Goal: Transaction & Acquisition: Purchase product/service

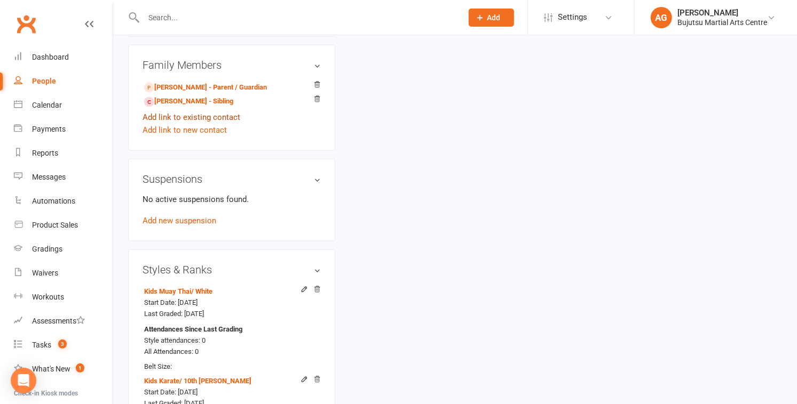
scroll to position [822, 0]
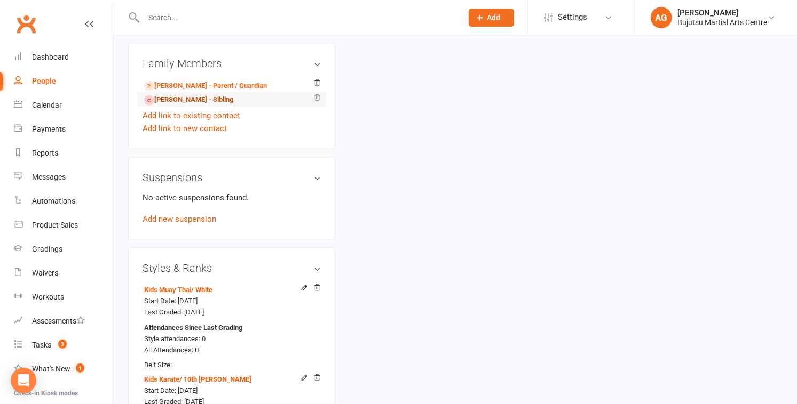
click at [170, 106] on link "Vishaan Sharma - Sibling" at bounding box center [188, 99] width 89 height 11
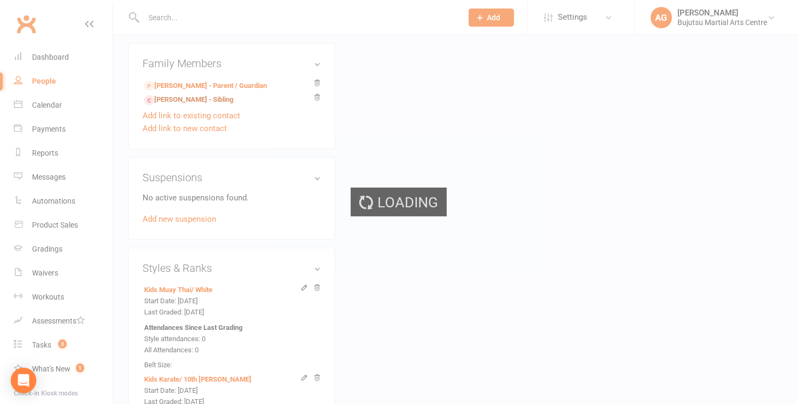
scroll to position [822, 0]
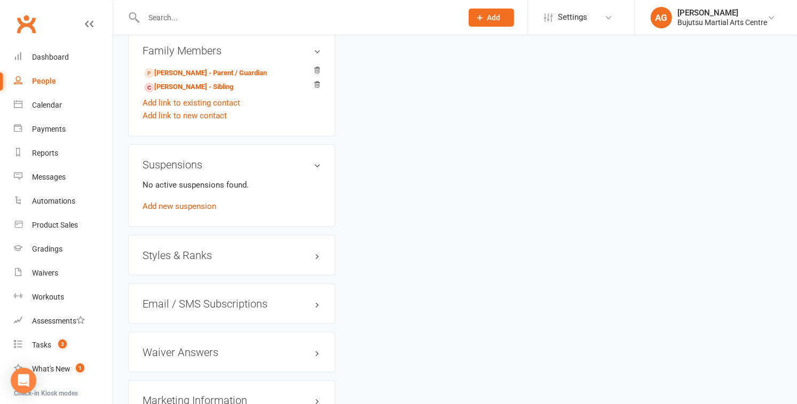
scroll to position [836, 0]
click at [188, 257] on h3 "Styles & Ranks" at bounding box center [231, 254] width 178 height 12
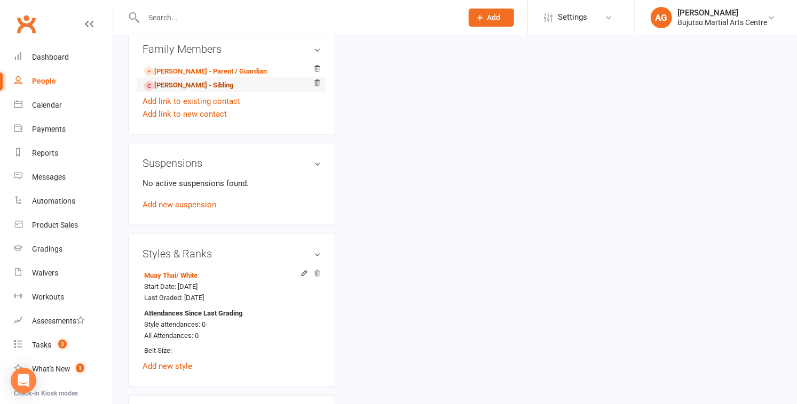
click at [182, 90] on link "Veer Sharma - Sibling" at bounding box center [188, 85] width 89 height 11
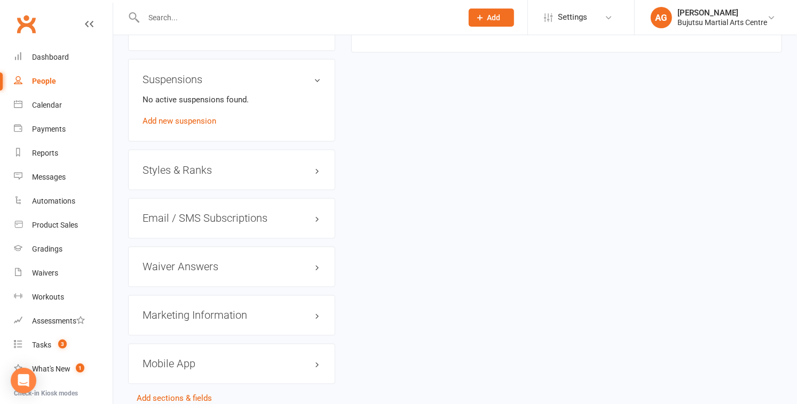
scroll to position [996, 0]
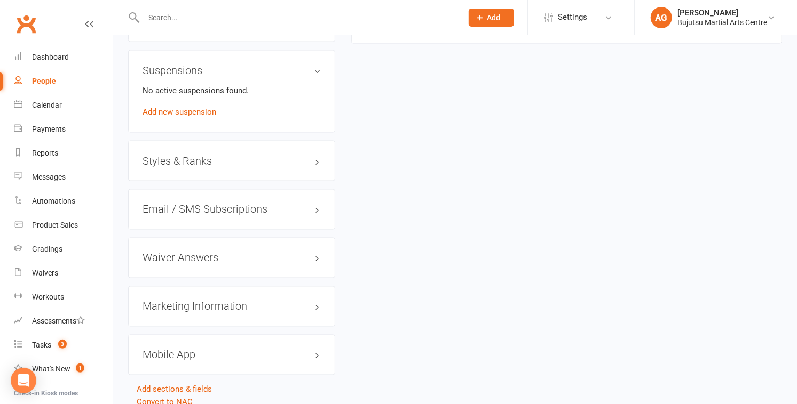
click at [169, 161] on h3 "Styles & Ranks" at bounding box center [231, 161] width 178 height 12
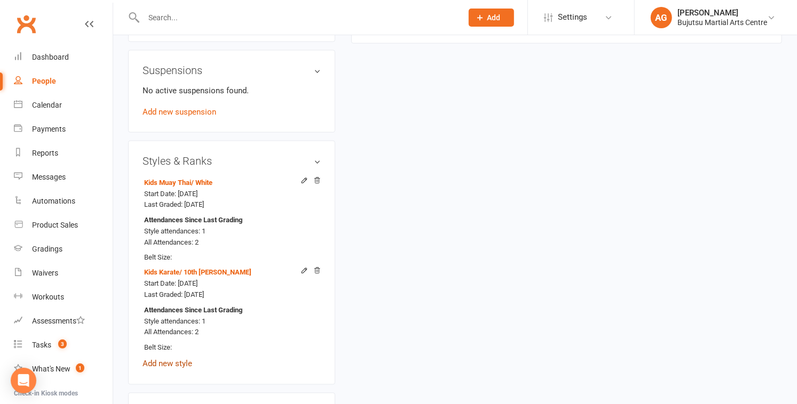
click at [174, 363] on link "Add new style" at bounding box center [167, 365] width 50 height 10
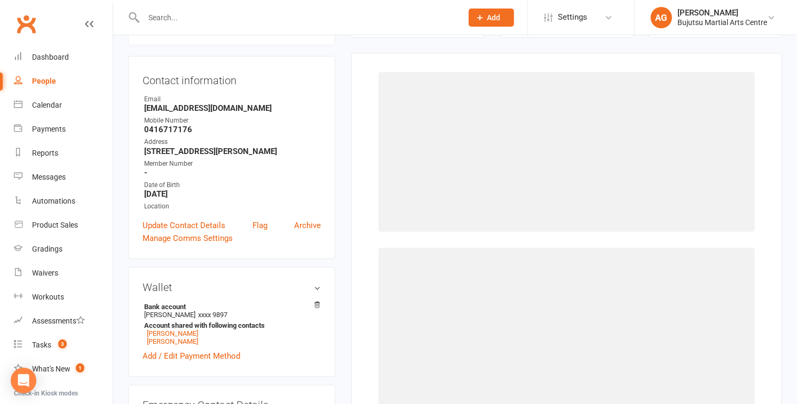
scroll to position [91, 0]
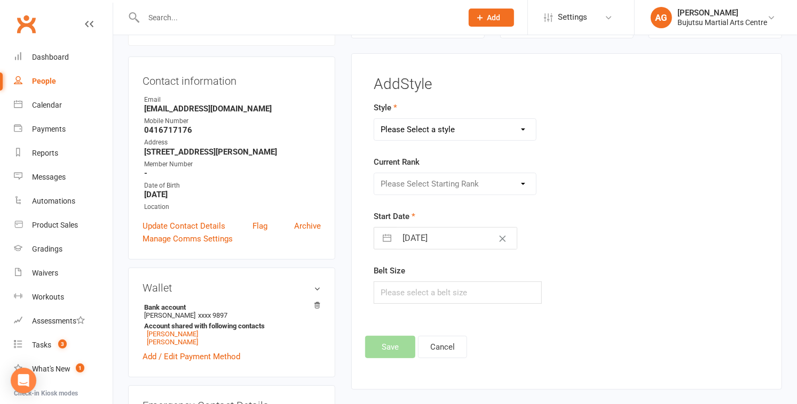
click at [409, 124] on select "Please Select a style BJJ Boxing Iaido Isshinryu JKA Jodo Karate for Toddlers K…" at bounding box center [455, 129] width 162 height 21
select select "569"
click at [374, 119] on select "Please Select a style BJJ Boxing Iaido Isshinryu JKA Jodo Karate for Toddlers K…" at bounding box center [455, 129] width 162 height 21
click at [398, 185] on select "Please Select Starting Rank Ungraded 10th Kyu White 9th Kyu Kari Yellow White S…" at bounding box center [455, 183] width 162 height 21
select select "13313"
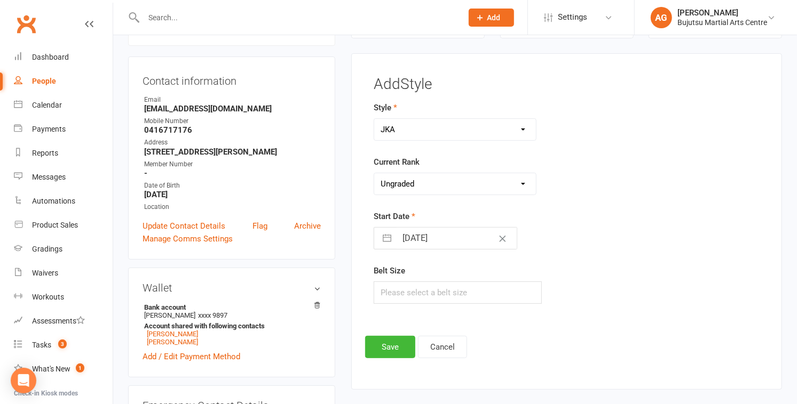
click at [374, 173] on select "Please Select Starting Rank Ungraded 10th Kyu White 9th Kyu Kari Yellow White S…" at bounding box center [455, 183] width 162 height 21
drag, startPoint x: 386, startPoint y: 341, endPoint x: 384, endPoint y: 335, distance: 6.7
click at [386, 341] on button "Save" at bounding box center [390, 347] width 50 height 22
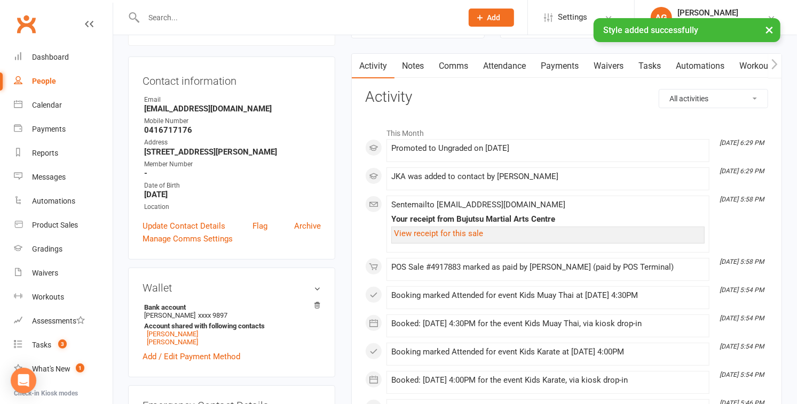
click at [197, 15] on input "text" at bounding box center [297, 17] width 314 height 15
click at [49, 58] on div "Dashboard" at bounding box center [50, 57] width 37 height 9
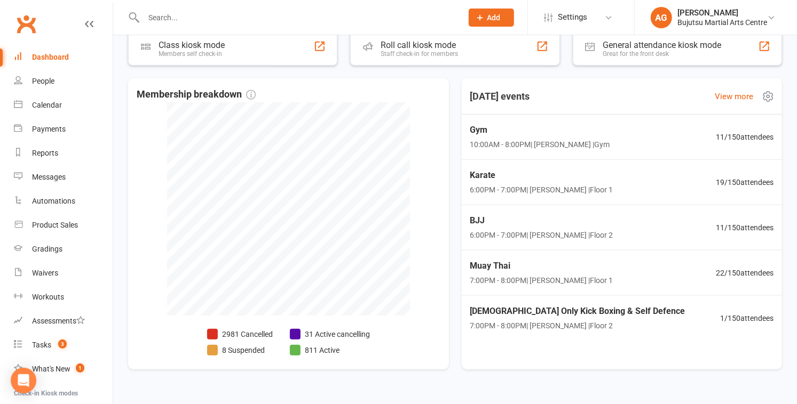
scroll to position [372, 0]
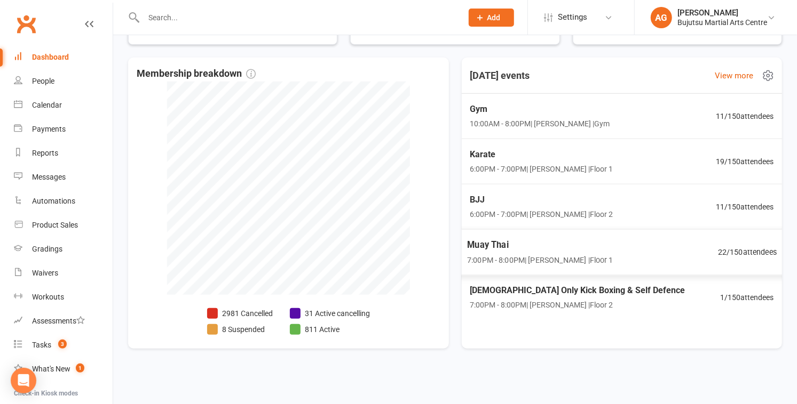
click at [735, 249] on span "22 / 150 attendees" at bounding box center [747, 252] width 59 height 12
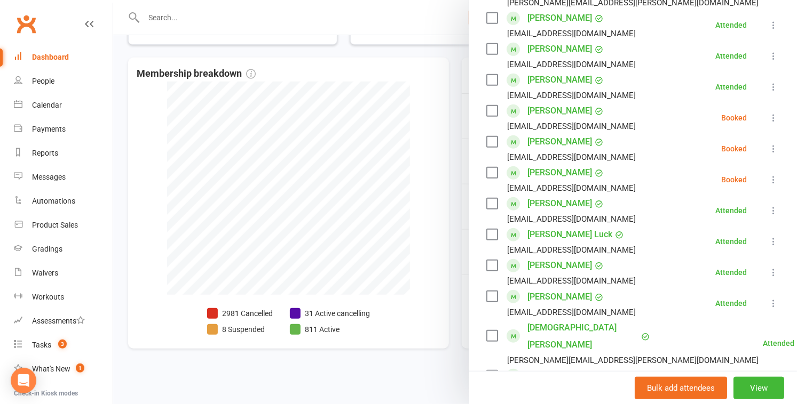
scroll to position [372, 0]
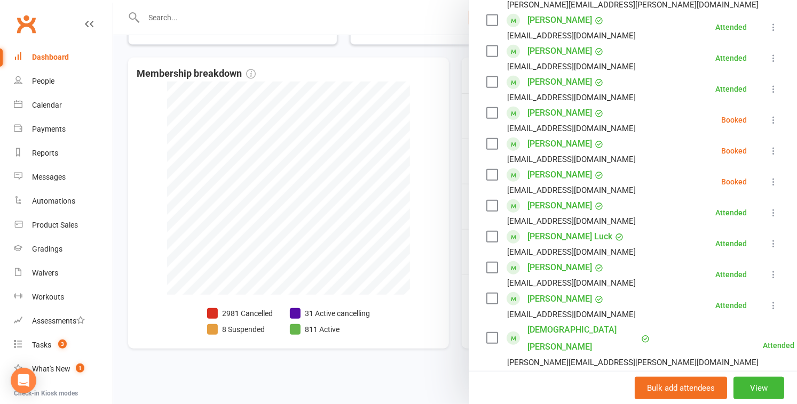
click at [435, 186] on div at bounding box center [454, 202] width 683 height 404
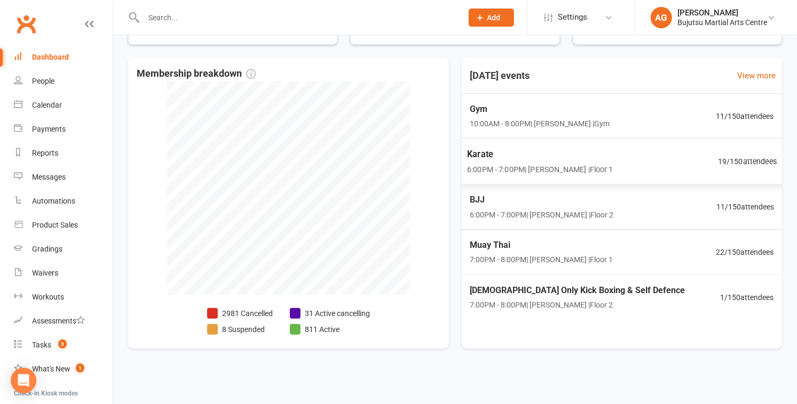
click at [751, 158] on span "19 / 150 attendees" at bounding box center [747, 161] width 59 height 12
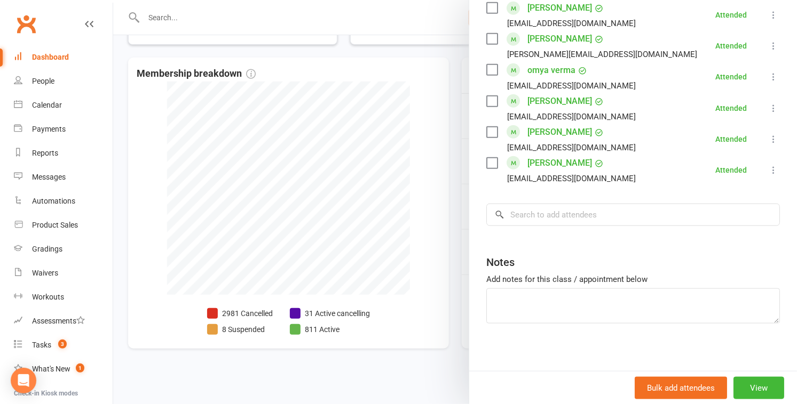
scroll to position [607, 0]
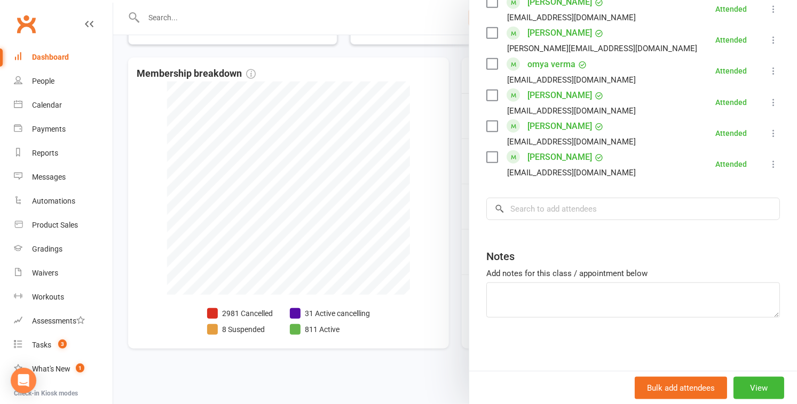
click at [411, 157] on div at bounding box center [454, 202] width 683 height 404
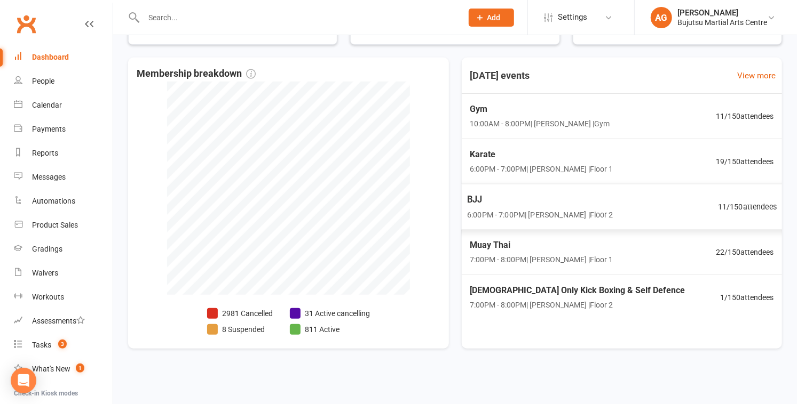
click at [765, 203] on span "11 / 150 attendees" at bounding box center [747, 207] width 59 height 12
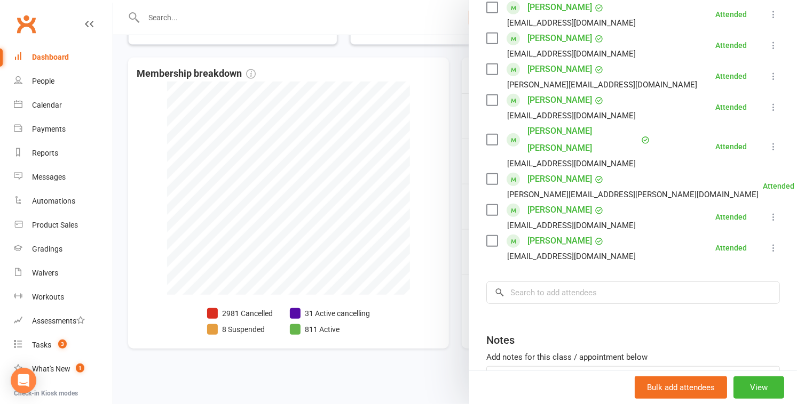
scroll to position [294, 0]
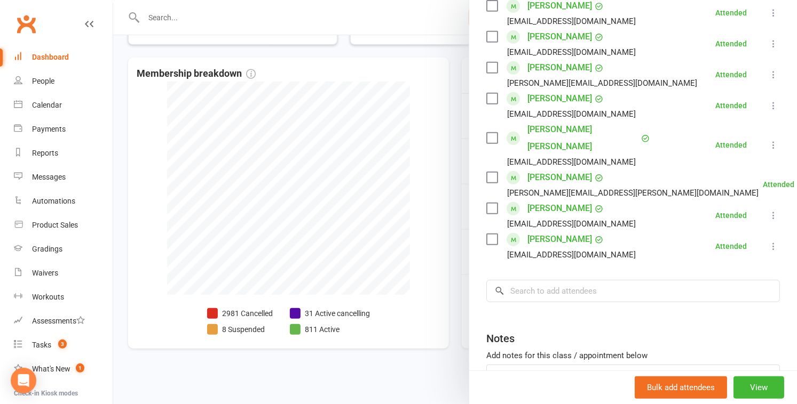
click at [408, 174] on div at bounding box center [454, 202] width 683 height 404
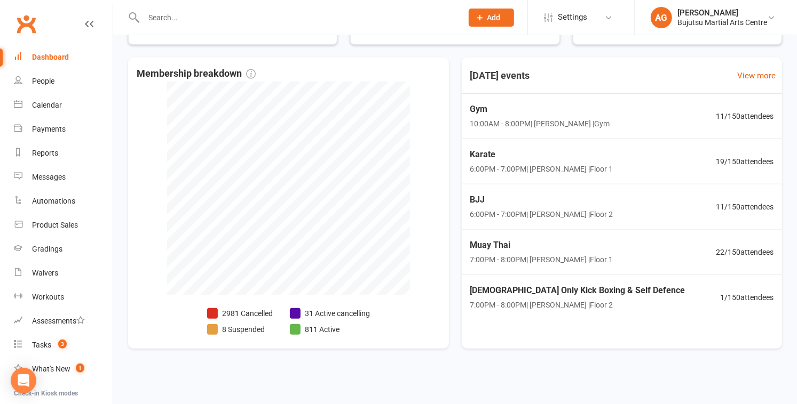
click at [57, 54] on div "Dashboard" at bounding box center [50, 57] width 37 height 9
click at [748, 296] on span "1 / 150 attendees" at bounding box center [749, 297] width 54 height 12
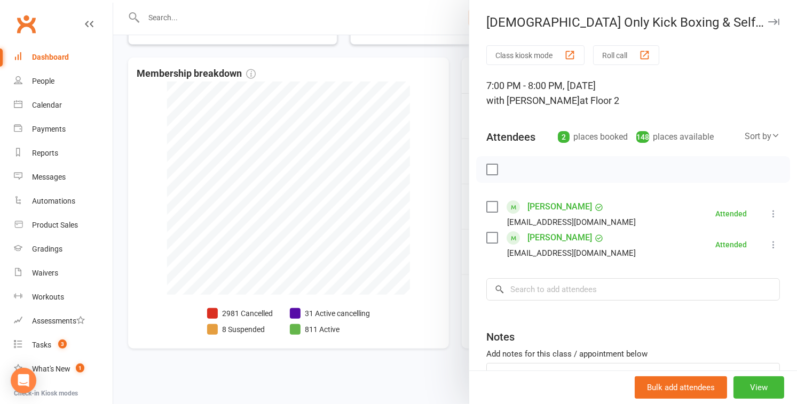
click at [405, 215] on div at bounding box center [454, 202] width 683 height 404
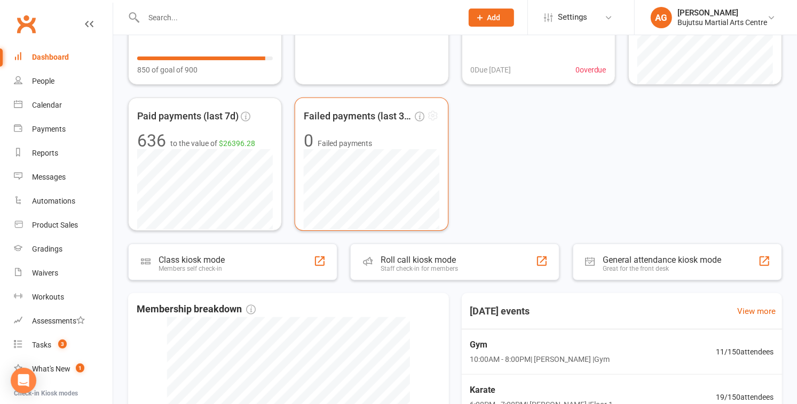
scroll to position [0, 0]
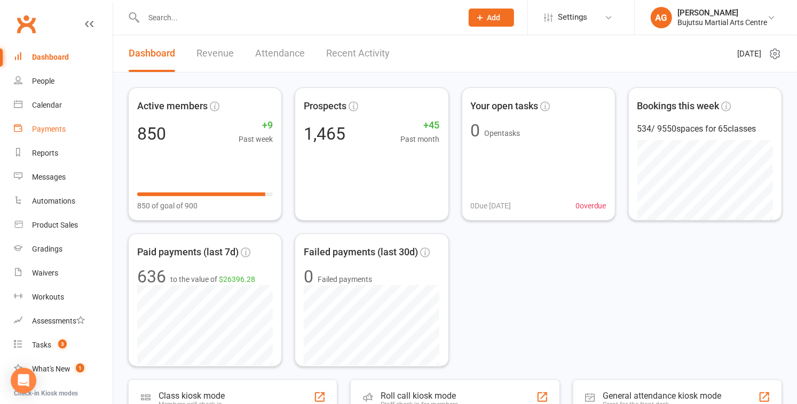
click at [52, 128] on div "Payments" at bounding box center [49, 129] width 34 height 9
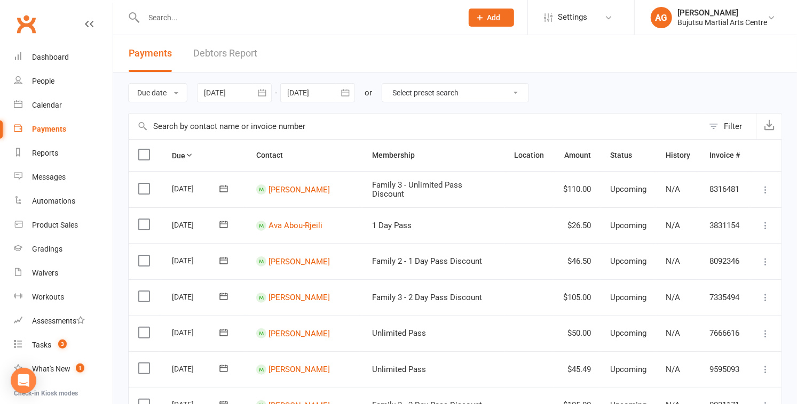
click at [243, 92] on div at bounding box center [234, 92] width 75 height 19
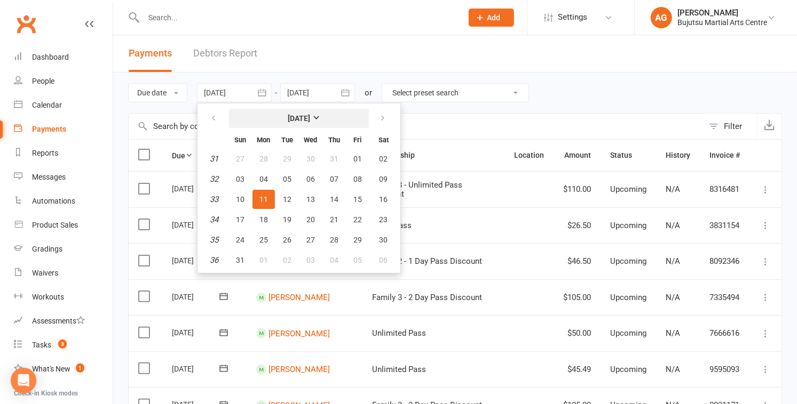
click at [310, 115] on strong "[DATE]" at bounding box center [299, 118] width 22 height 9
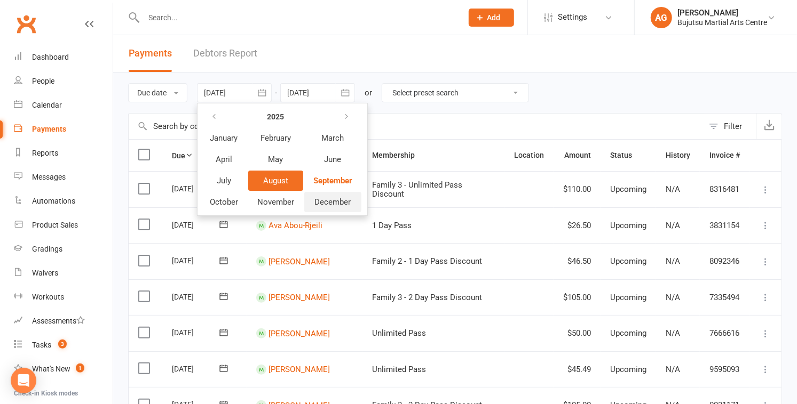
click at [339, 202] on span "December" at bounding box center [333, 202] width 36 height 10
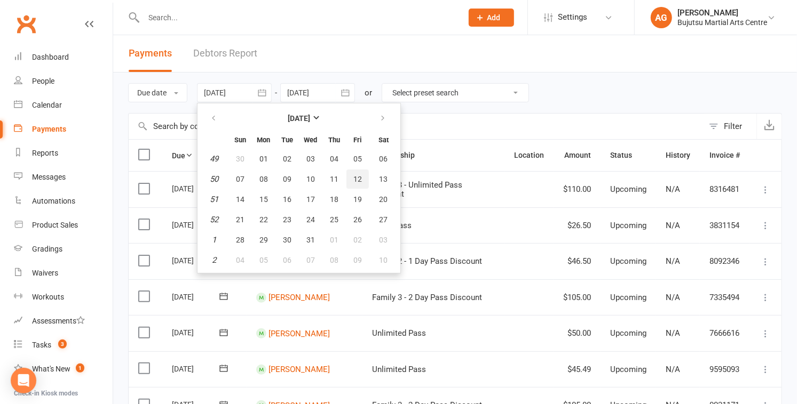
click at [360, 179] on span "12" at bounding box center [357, 179] width 9 height 9
type input "12 Dec 2025"
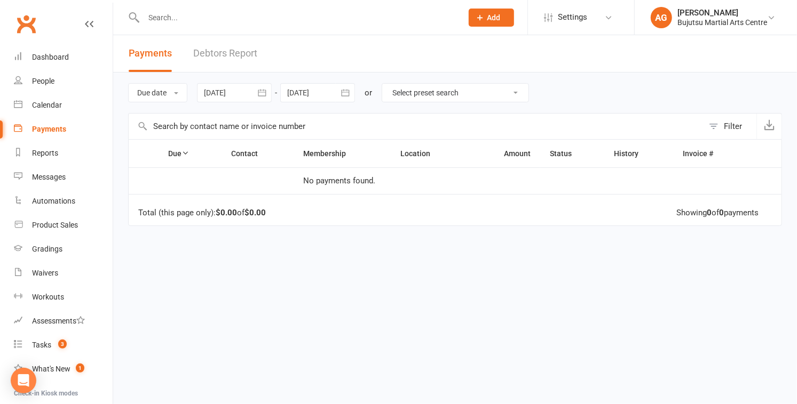
click at [309, 92] on div at bounding box center [317, 92] width 75 height 19
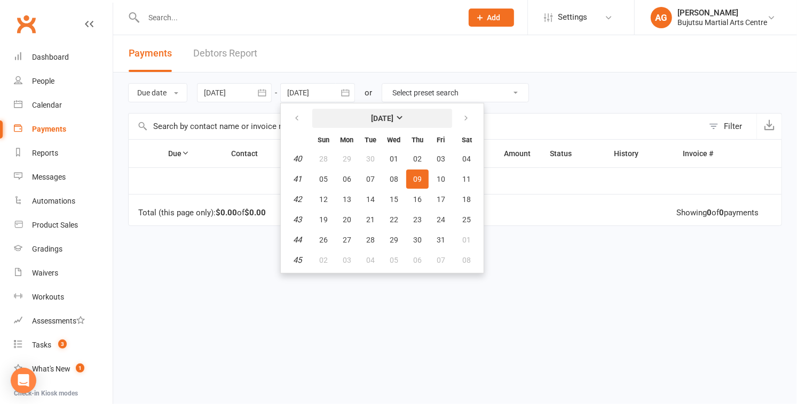
click at [393, 121] on strong "October 2025" at bounding box center [382, 118] width 22 height 9
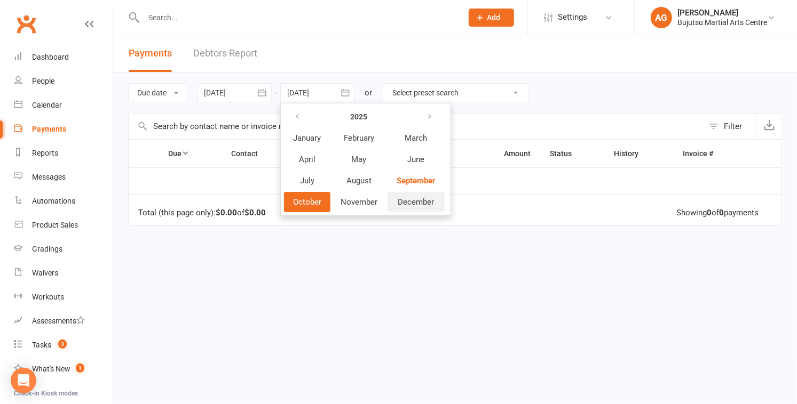
click at [409, 202] on span "December" at bounding box center [416, 202] width 36 height 10
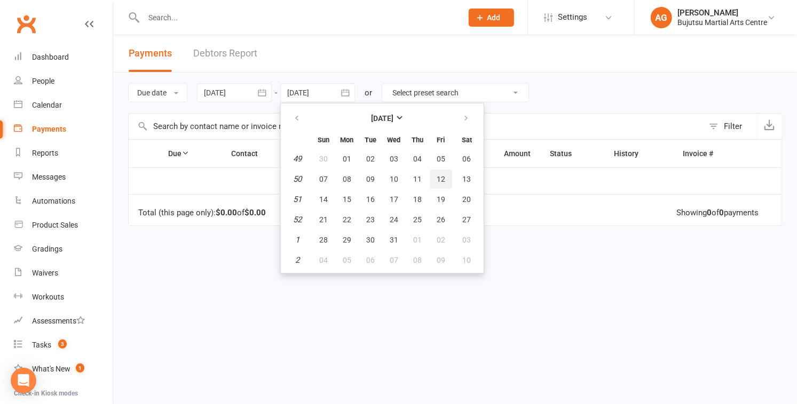
click at [444, 180] on span "12" at bounding box center [440, 179] width 9 height 9
type input "12 Dec 2025"
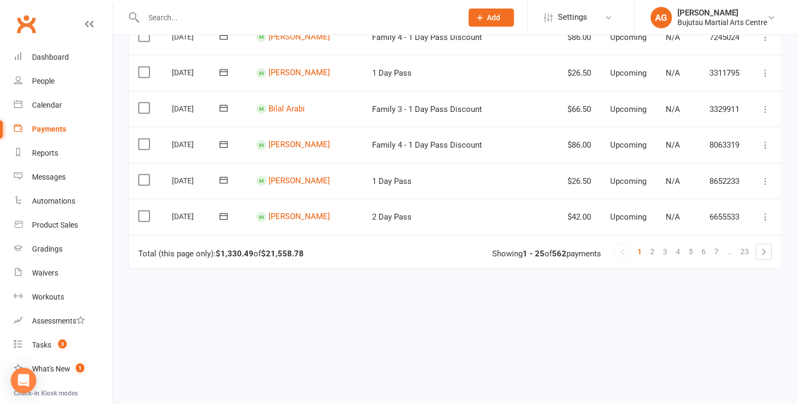
scroll to position [843, 0]
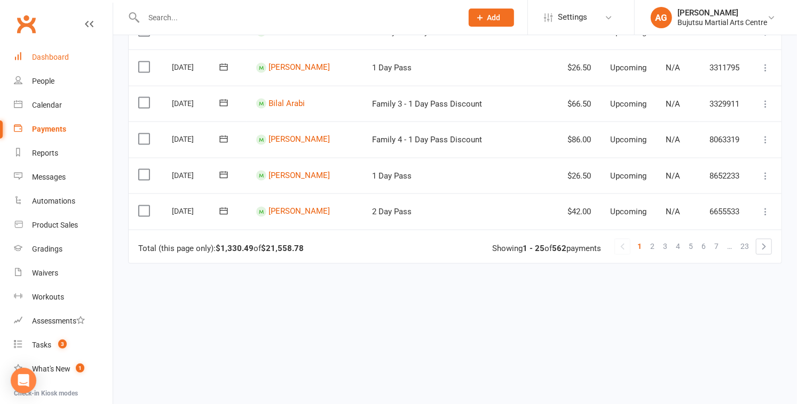
click at [54, 55] on div "Dashboard" at bounding box center [50, 57] width 37 height 9
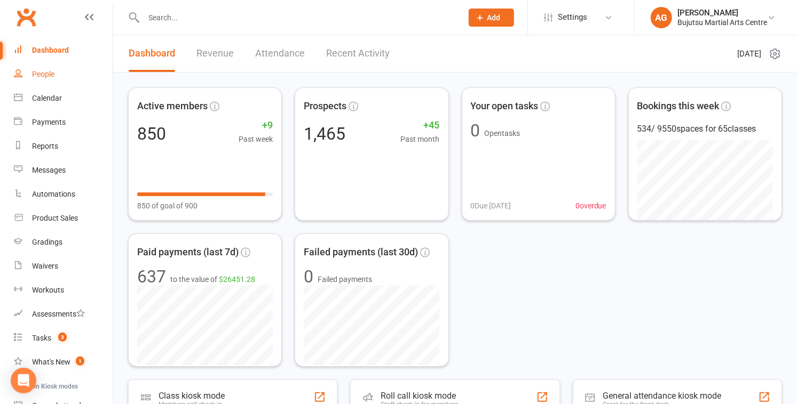
click at [105, 78] on link "People" at bounding box center [63, 74] width 99 height 24
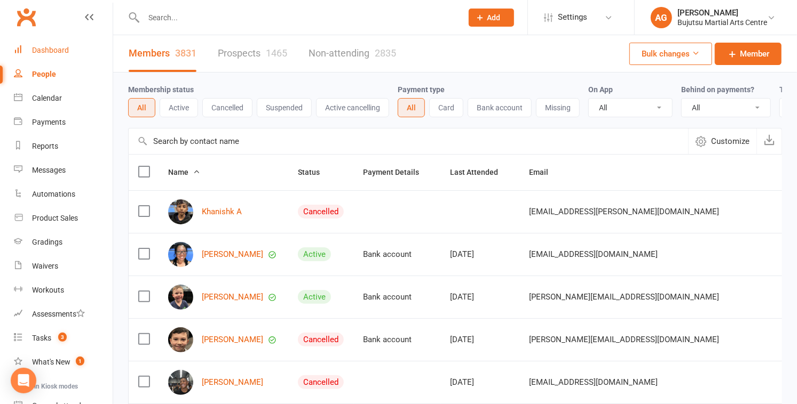
click at [52, 48] on div "Dashboard" at bounding box center [50, 50] width 37 height 9
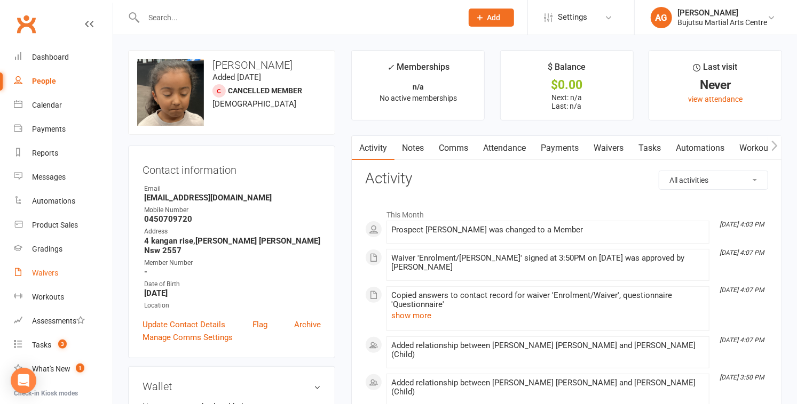
click at [51, 270] on div "Waivers" at bounding box center [45, 273] width 26 height 9
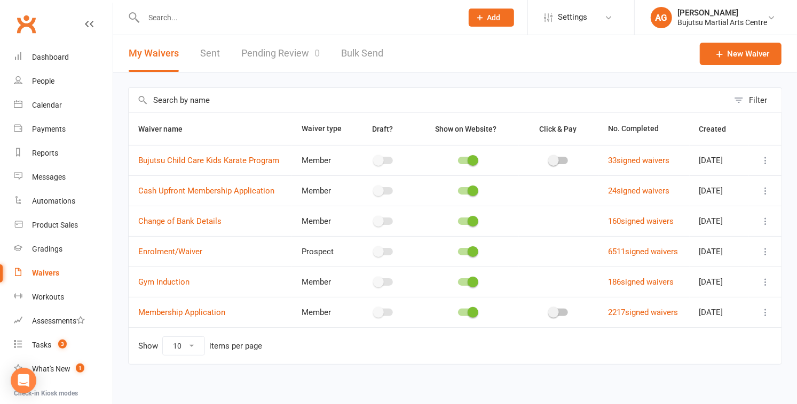
scroll to position [1, 0]
click at [268, 47] on link "Pending Review 0" at bounding box center [280, 52] width 78 height 37
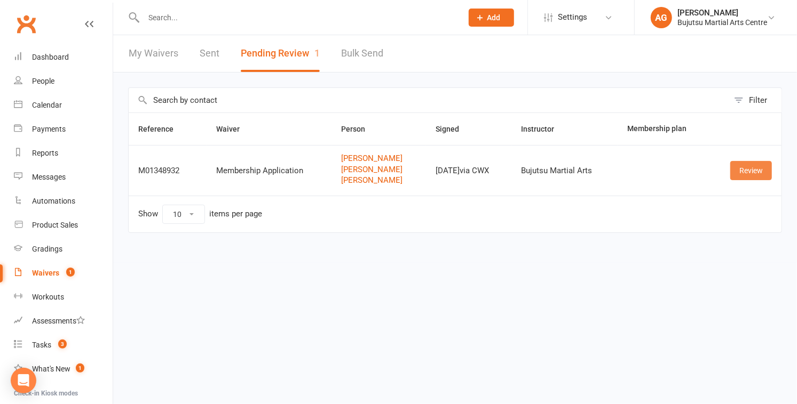
click at [753, 169] on link "Review" at bounding box center [751, 170] width 42 height 19
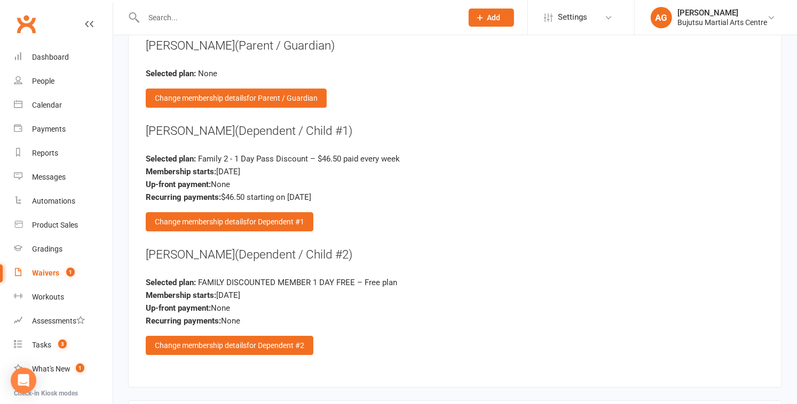
scroll to position [1874, 0]
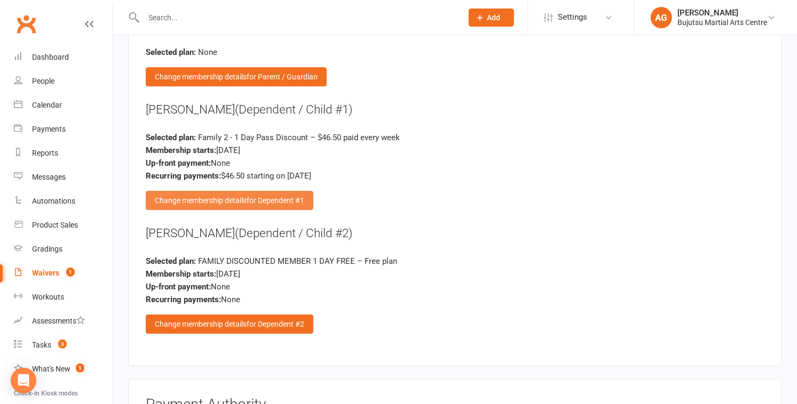
click at [256, 196] on span "for Dependent #1" at bounding box center [275, 200] width 58 height 9
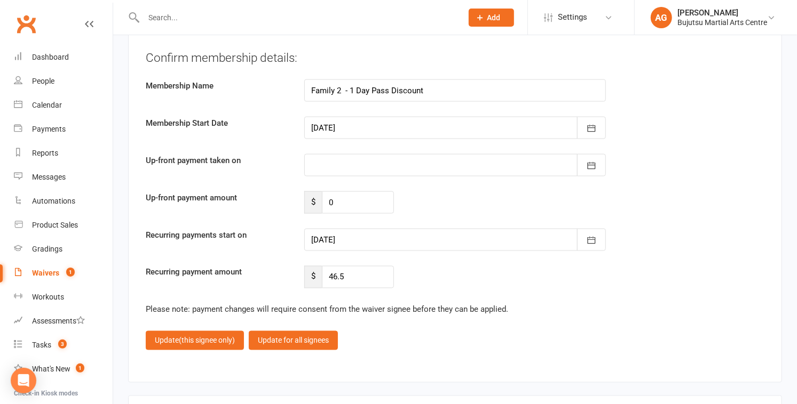
click at [432, 229] on div at bounding box center [454, 240] width 301 height 22
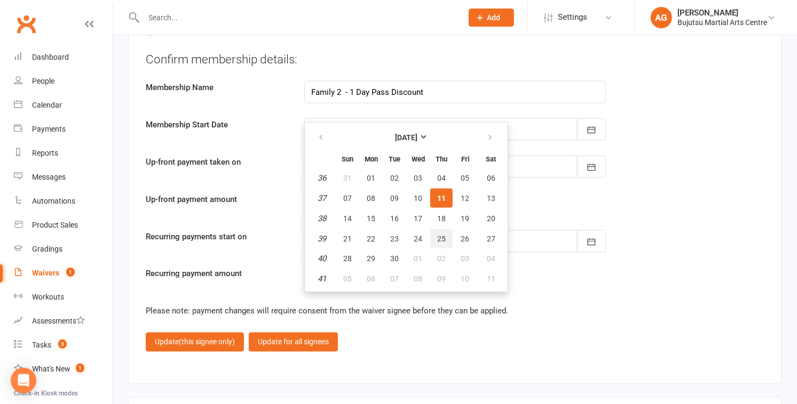
scroll to position [3338, 0]
click at [465, 214] on span "19" at bounding box center [464, 218] width 9 height 9
type input "[DATE]"
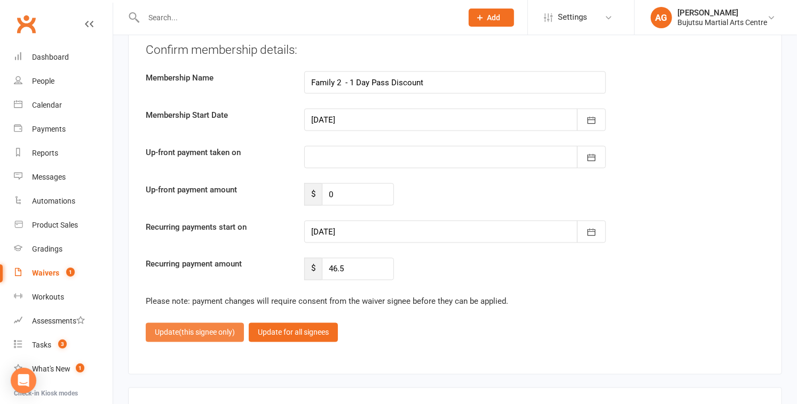
click at [221, 329] on span "(this signee only)" at bounding box center [207, 333] width 56 height 9
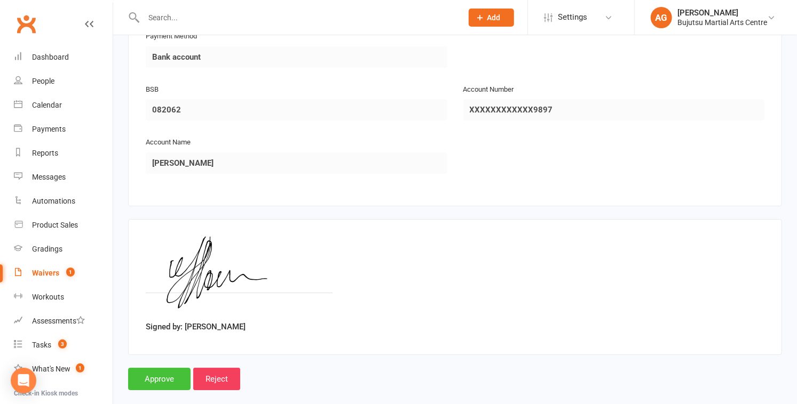
click at [167, 368] on input "Approve" at bounding box center [159, 379] width 62 height 22
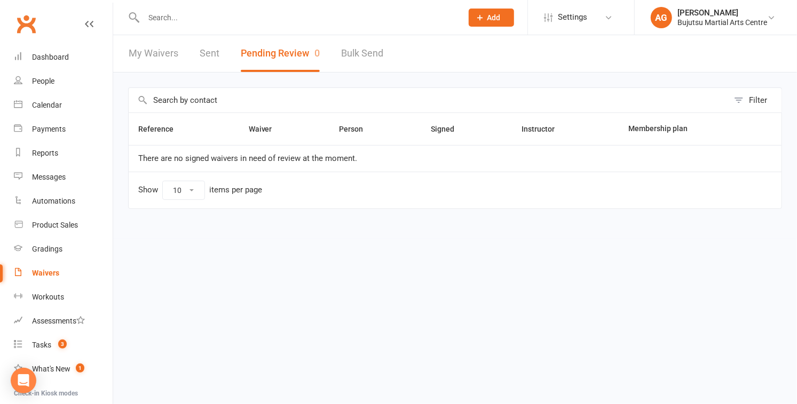
click at [197, 16] on input "text" at bounding box center [297, 17] width 314 height 15
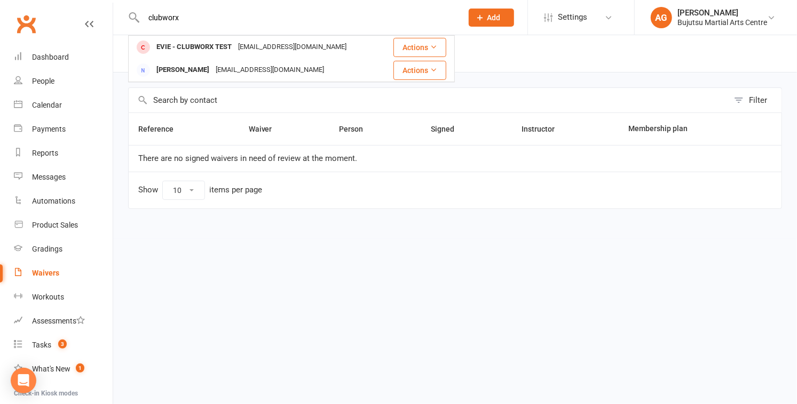
drag, startPoint x: 188, startPoint y: 15, endPoint x: 100, endPoint y: 17, distance: 88.6
click at [101, 3] on header "clubworx EVIE - CLUBWORX TEST [EMAIL_ADDRESS][DOMAIN_NAME] Actions [PERSON_NAME…" at bounding box center [398, 3] width 797 height 0
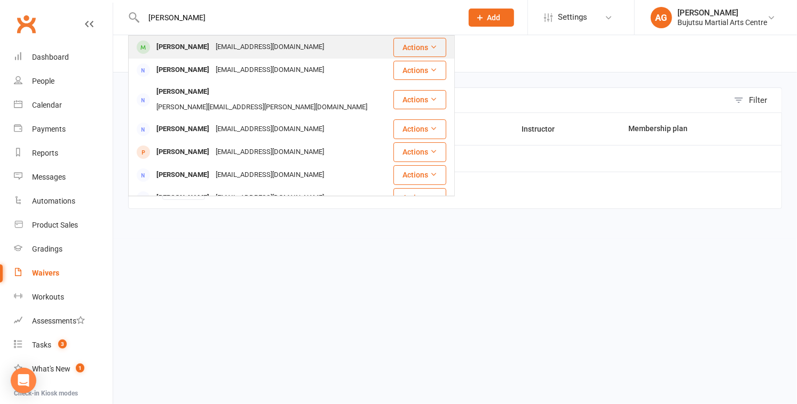
type input "[PERSON_NAME]"
click at [172, 44] on div "[PERSON_NAME]" at bounding box center [182, 46] width 59 height 15
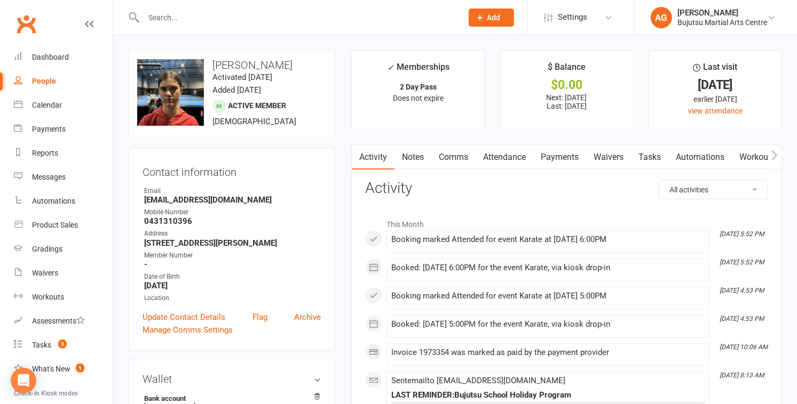
click at [776, 153] on icon "button" at bounding box center [774, 155] width 6 height 11
click at [775, 153] on icon "button" at bounding box center [774, 155] width 6 height 10
click at [688, 154] on link "Mobile App" at bounding box center [684, 157] width 58 height 25
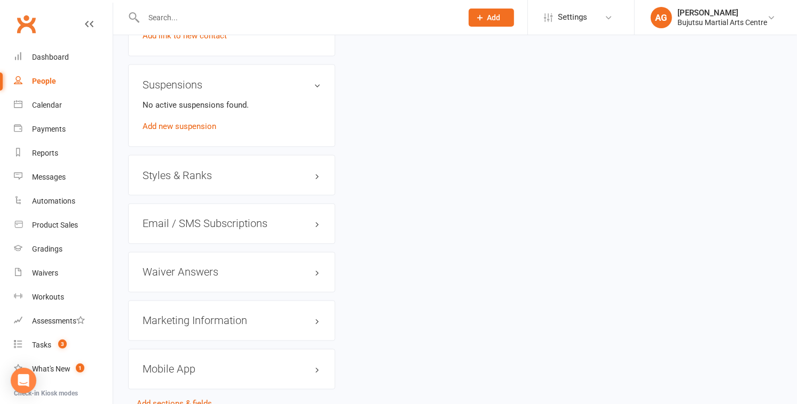
scroll to position [993, 0]
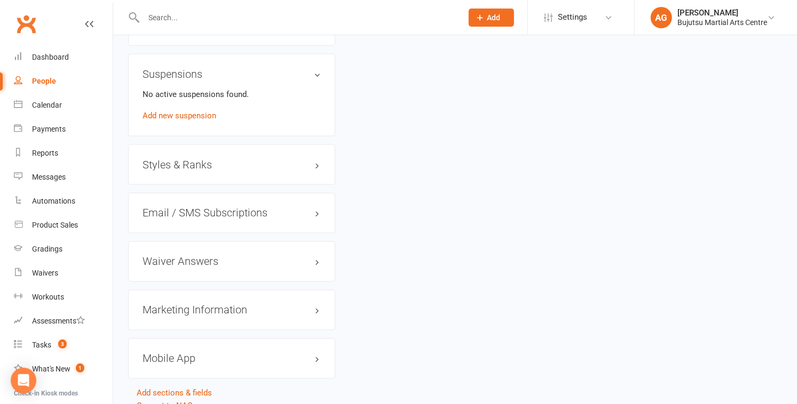
click at [178, 160] on h3 "Styles & Ranks" at bounding box center [231, 165] width 178 height 12
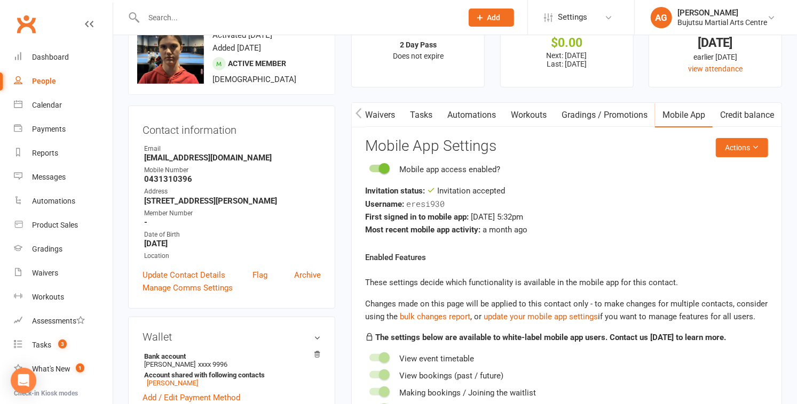
scroll to position [0, 0]
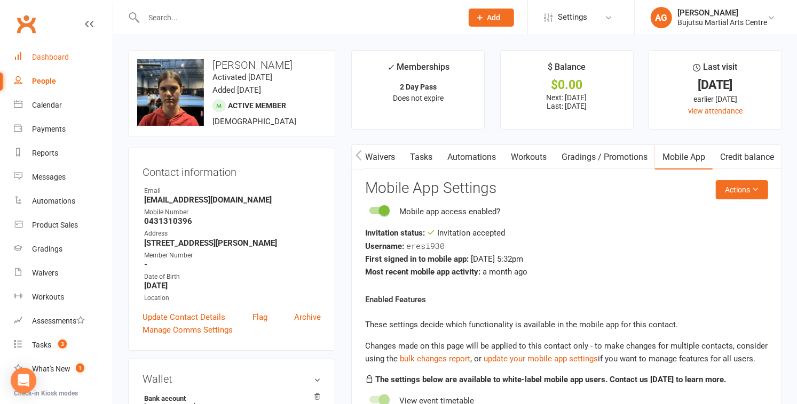
click at [50, 53] on div "Dashboard" at bounding box center [50, 57] width 37 height 9
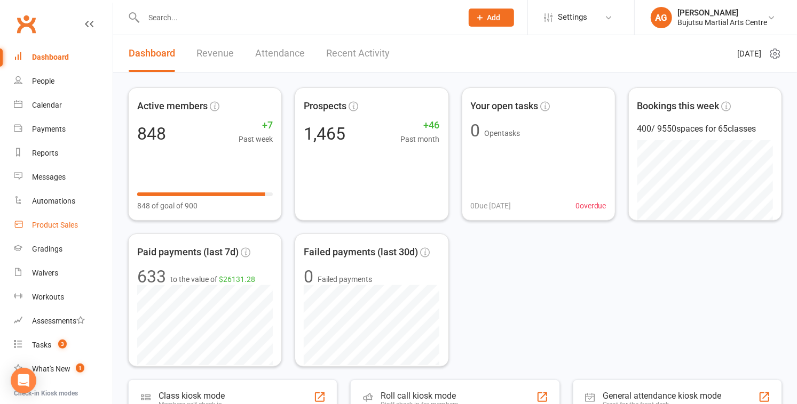
click at [62, 226] on div "Product Sales" at bounding box center [55, 225] width 46 height 9
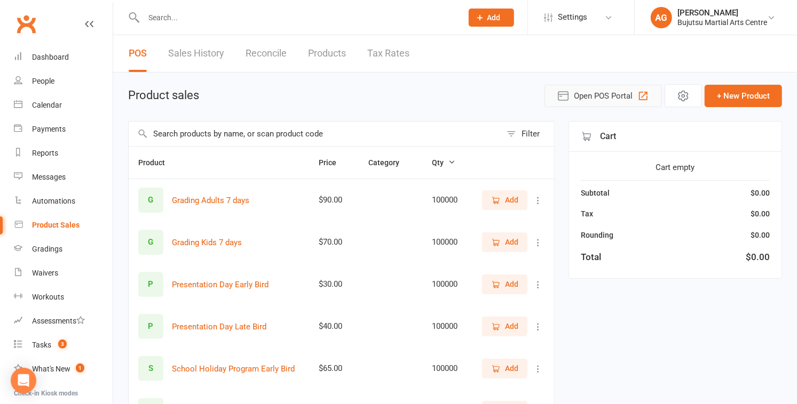
click at [583, 98] on span "Open POS Portal" at bounding box center [603, 96] width 59 height 13
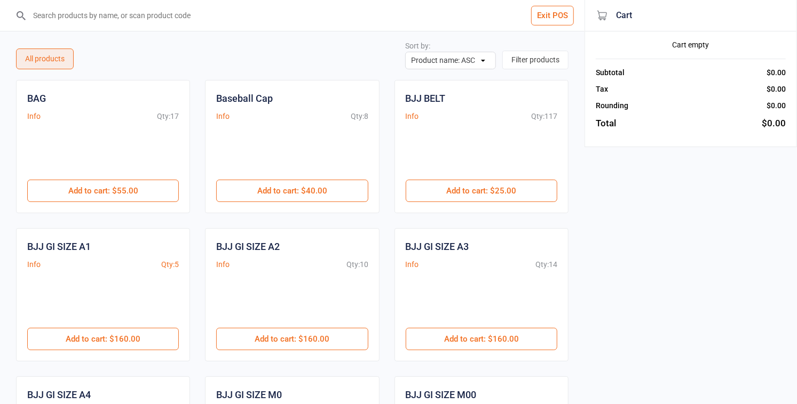
click at [80, 19] on input "search" at bounding box center [299, 15] width 542 height 31
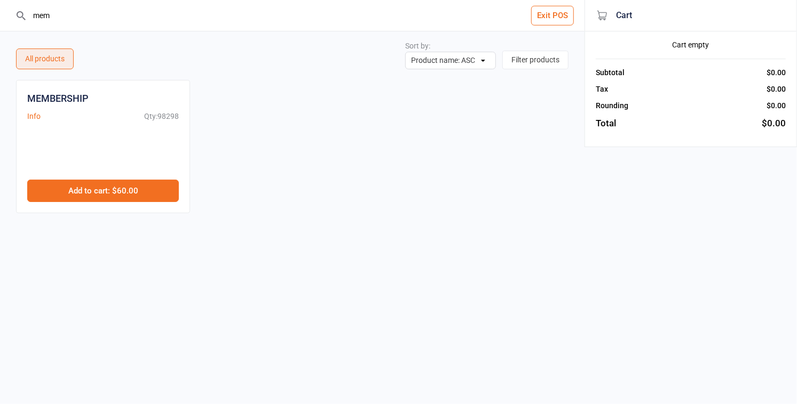
drag, startPoint x: 90, startPoint y: 195, endPoint x: 92, endPoint y: 175, distance: 19.9
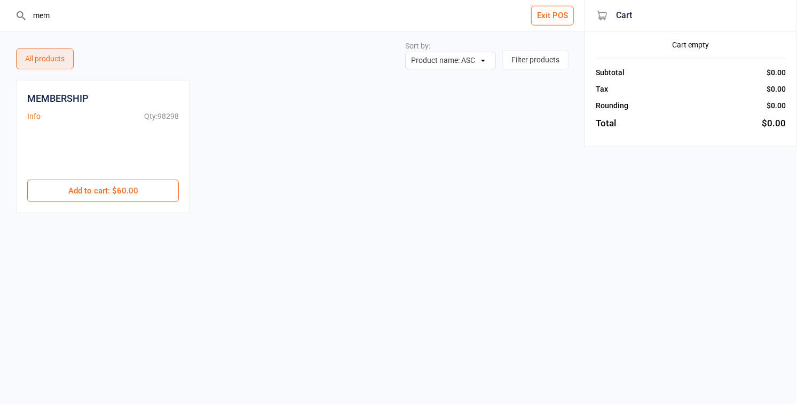
click at [90, 194] on button "Add to cart : $60.00" at bounding box center [103, 191] width 152 height 22
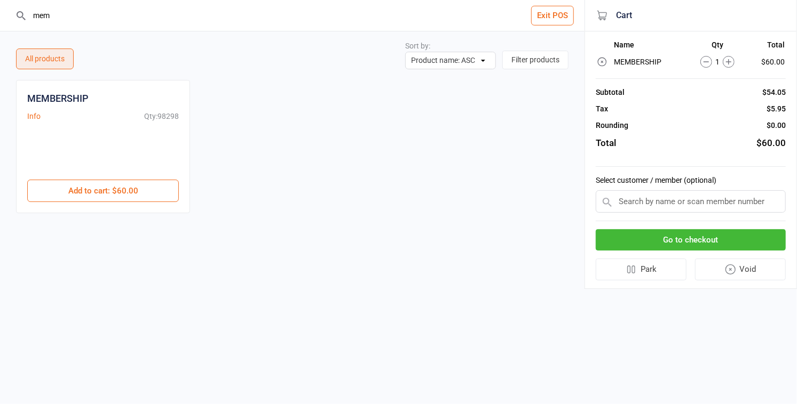
click at [59, 21] on input "mem" at bounding box center [299, 15] width 542 height 31
click at [60, 22] on input "mem" at bounding box center [299, 15] width 542 height 31
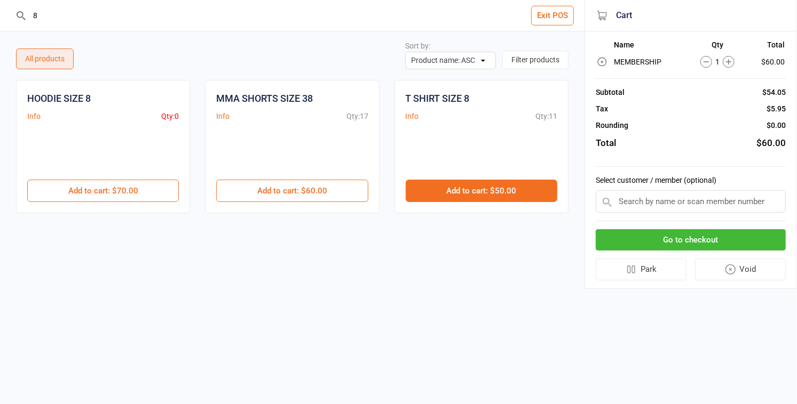
click at [457, 181] on button "Add to cart : $50.00" at bounding box center [481, 191] width 152 height 22
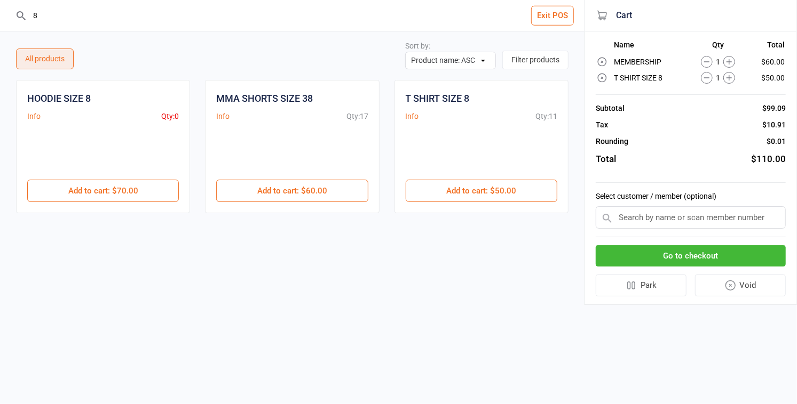
click at [71, 18] on input "8" at bounding box center [299, 15] width 542 height 31
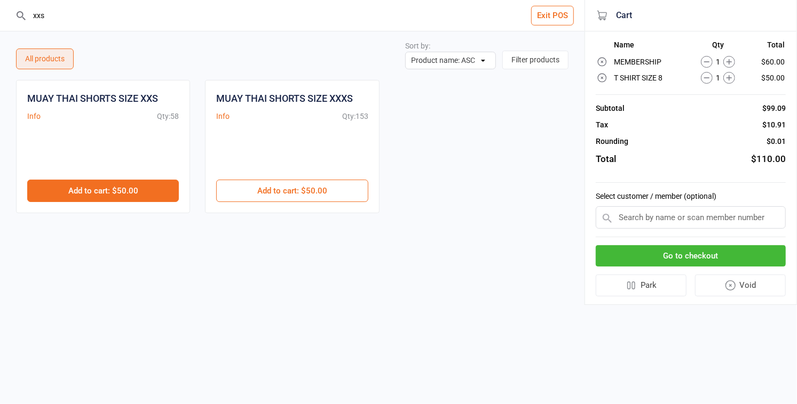
type input "xxs"
click at [161, 184] on button "Add to cart : $50.00" at bounding box center [103, 191] width 152 height 22
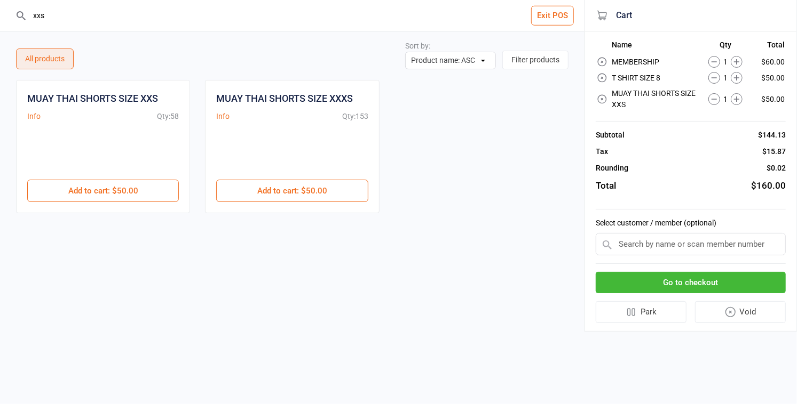
click at [644, 240] on input "text" at bounding box center [690, 244] width 190 height 22
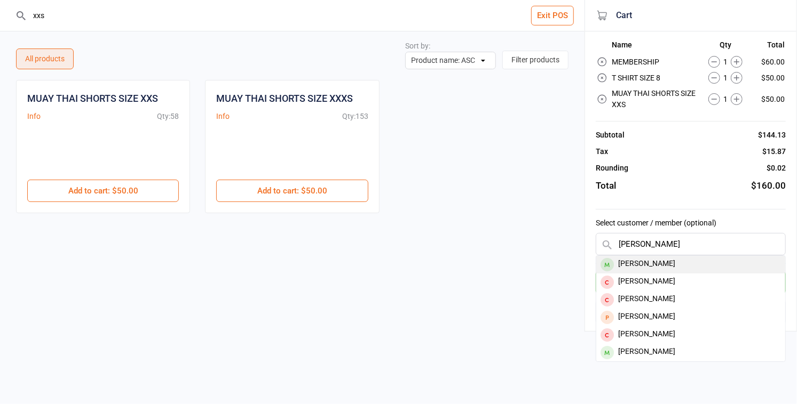
type input "vishaan"
click at [641, 264] on div "[PERSON_NAME]" at bounding box center [690, 265] width 189 height 18
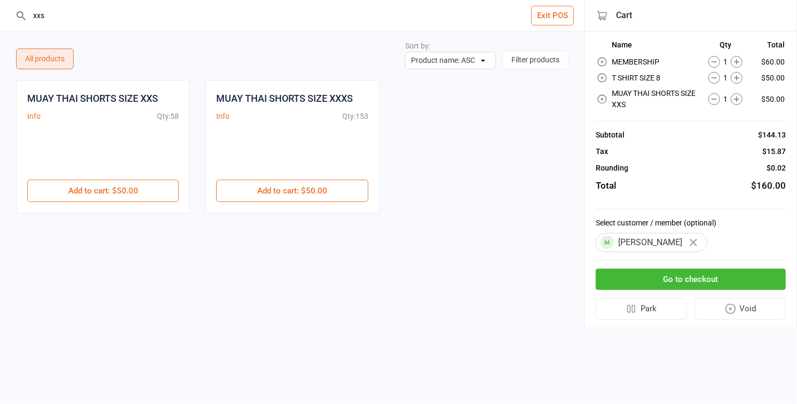
click at [645, 274] on button "Go to checkout" at bounding box center [690, 280] width 190 height 22
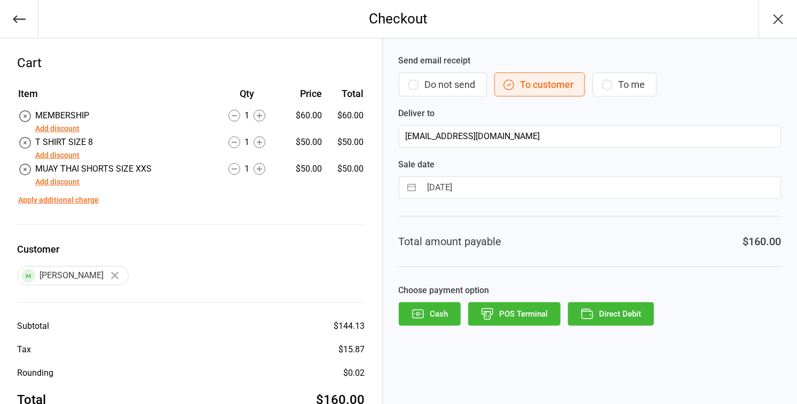
click at [49, 156] on button "Add discount" at bounding box center [57, 155] width 44 height 11
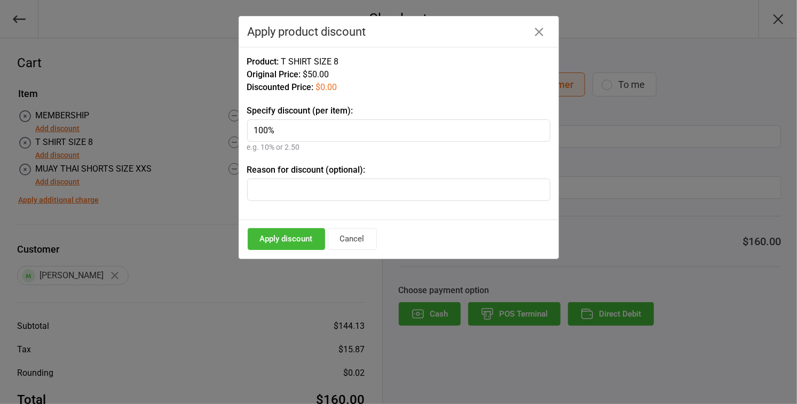
type input "100%"
drag, startPoint x: 272, startPoint y: 232, endPoint x: 186, endPoint y: 215, distance: 88.0
click at [272, 232] on button "Apply discount" at bounding box center [286, 239] width 77 height 22
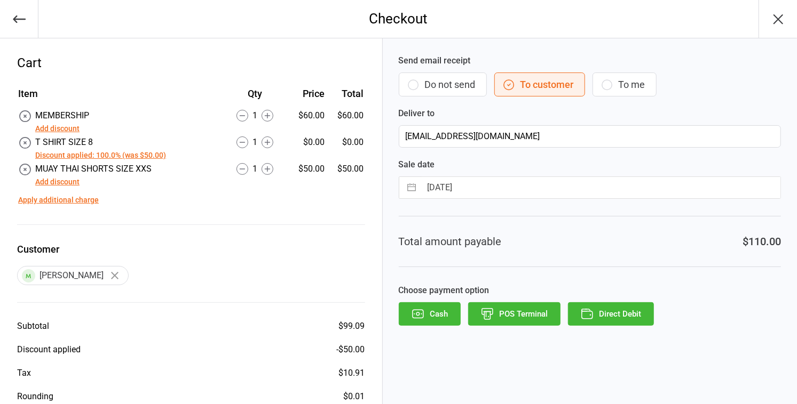
click at [44, 184] on button "Add discount" at bounding box center [57, 182] width 44 height 11
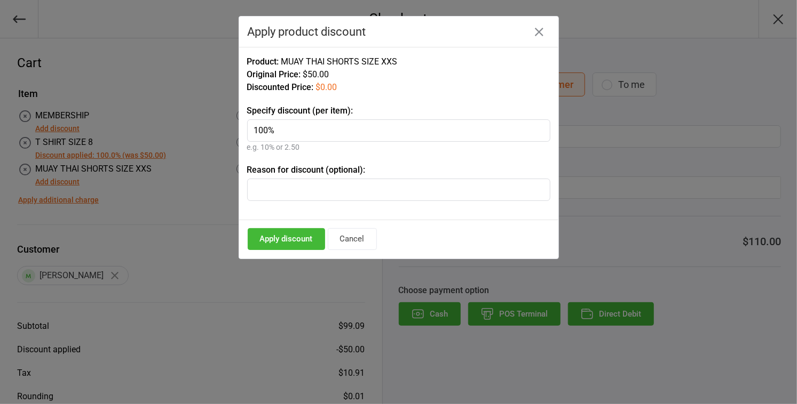
type input "100%"
click at [281, 238] on button "Apply discount" at bounding box center [286, 239] width 77 height 22
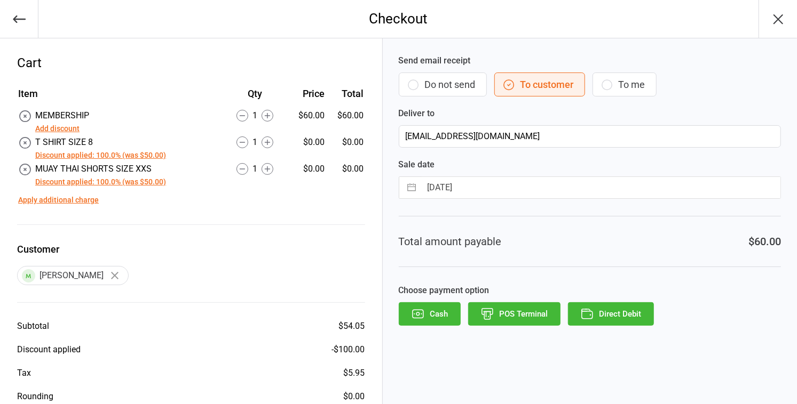
click at [519, 313] on button "POS Terminal" at bounding box center [514, 314] width 92 height 23
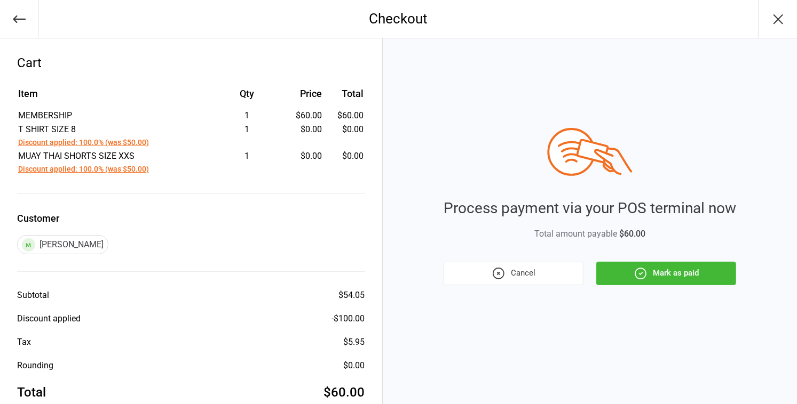
click at [654, 272] on button "Mark as paid" at bounding box center [666, 273] width 140 height 23
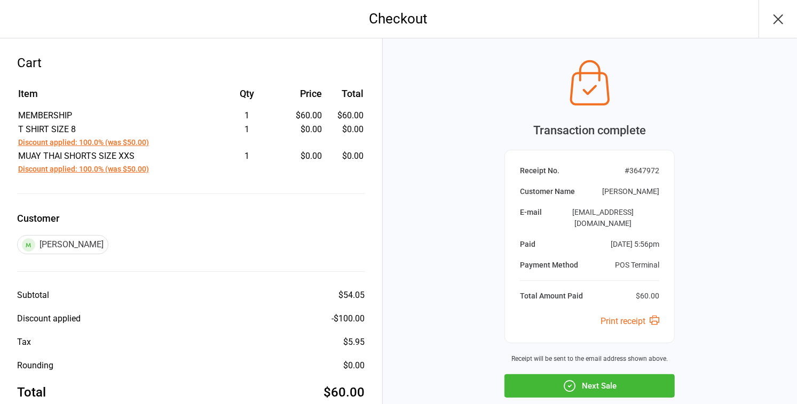
click at [593, 375] on button "Next Sale" at bounding box center [589, 386] width 170 height 23
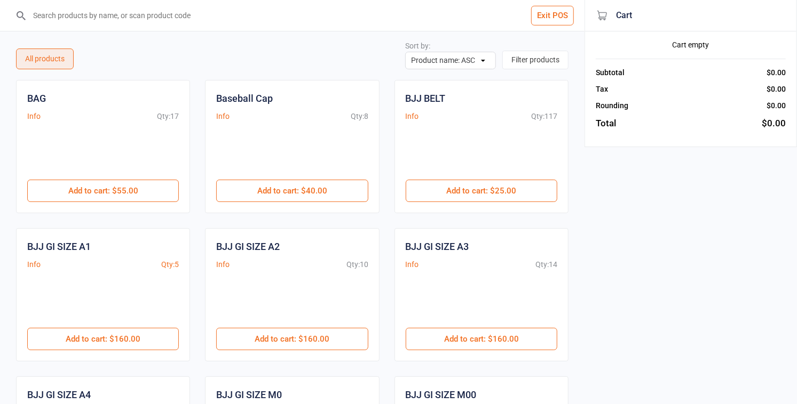
click at [105, 19] on input "search" at bounding box center [299, 15] width 542 height 31
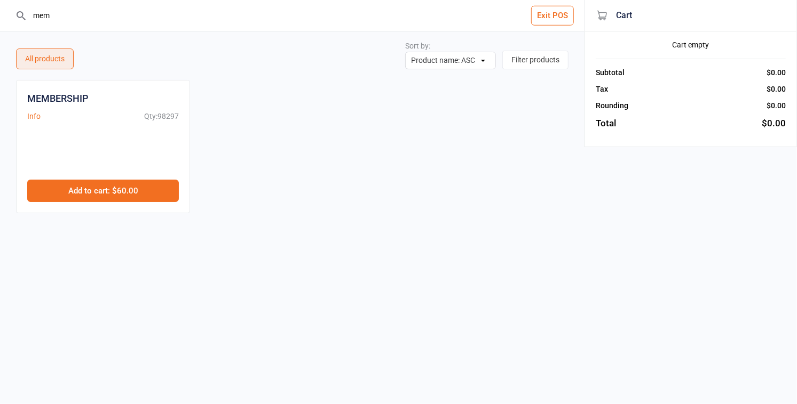
click at [110, 188] on button "Add to cart : $60.00" at bounding box center [103, 191] width 152 height 22
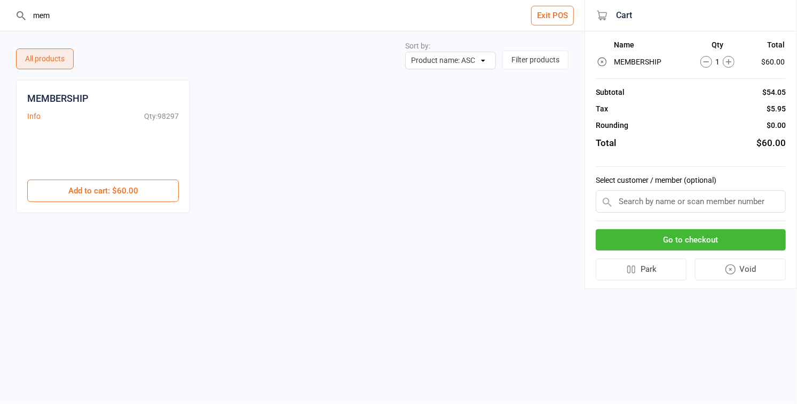
click at [60, 11] on input "mem" at bounding box center [299, 15] width 542 height 31
type input "o"
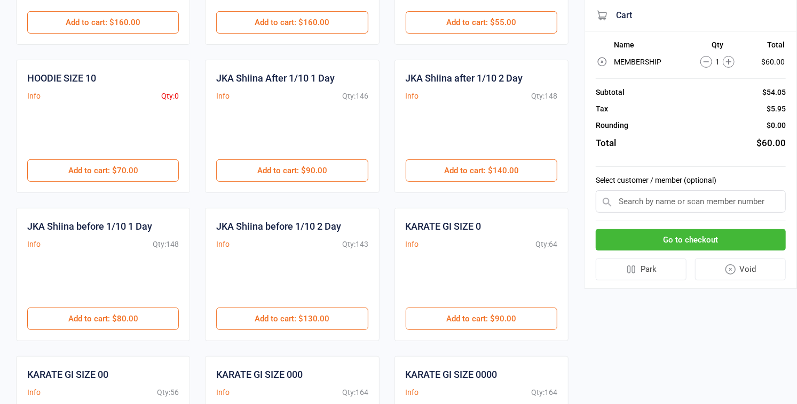
scroll to position [174, 0]
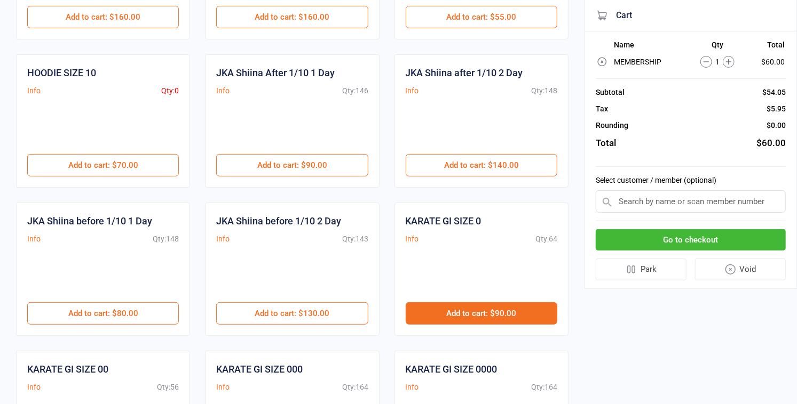
drag, startPoint x: 464, startPoint y: 311, endPoint x: 456, endPoint y: 307, distance: 8.8
click at [463, 311] on button "Add to cart : $90.00" at bounding box center [481, 314] width 152 height 22
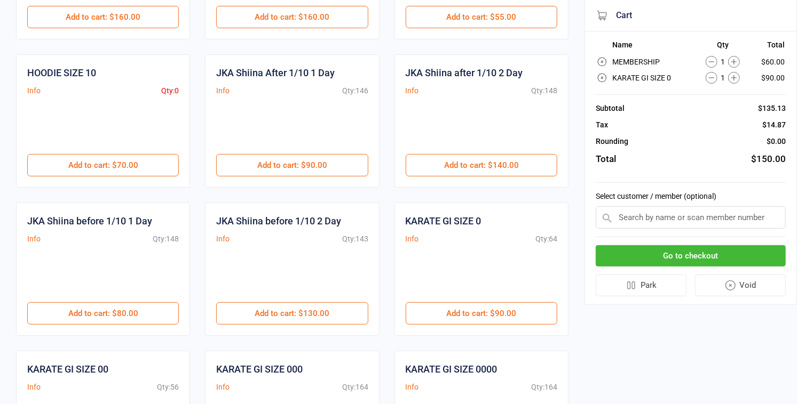
scroll to position [0, 0]
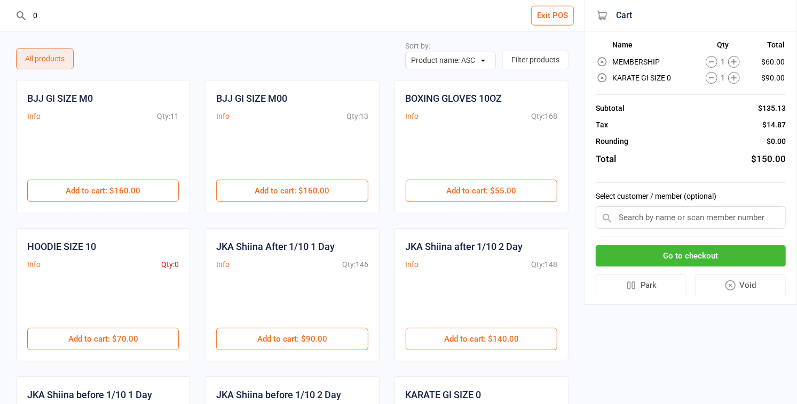
click at [56, 17] on input "0" at bounding box center [299, 15] width 542 height 31
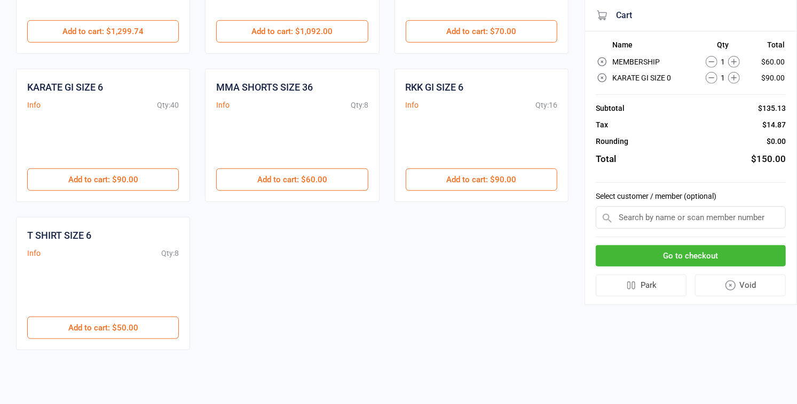
scroll to position [340, 0]
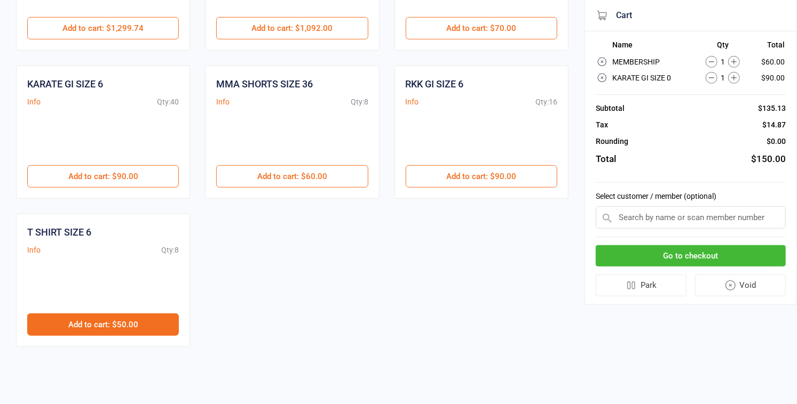
drag, startPoint x: 123, startPoint y: 321, endPoint x: 122, endPoint y: 314, distance: 7.5
click at [123, 321] on button "Add to cart : $50.00" at bounding box center [103, 325] width 152 height 22
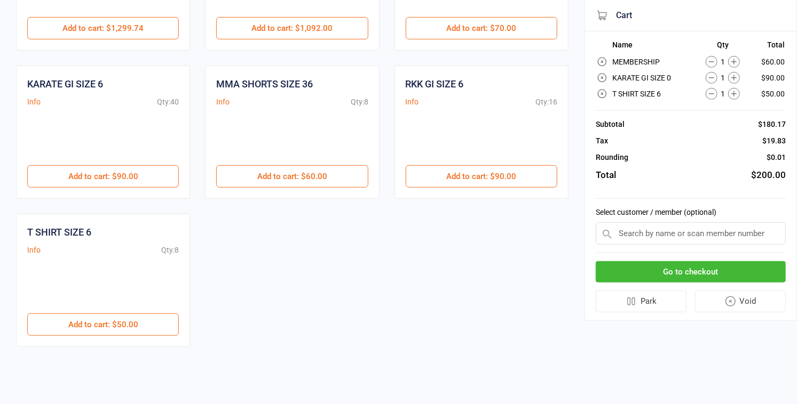
scroll to position [0, 0]
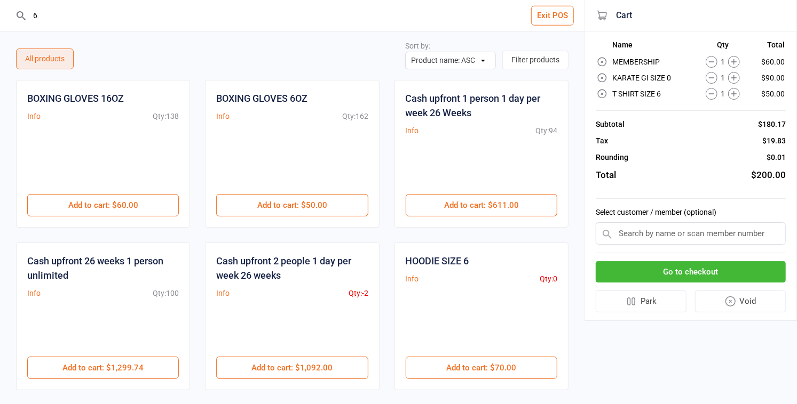
click at [58, 19] on input "6" at bounding box center [299, 15] width 542 height 31
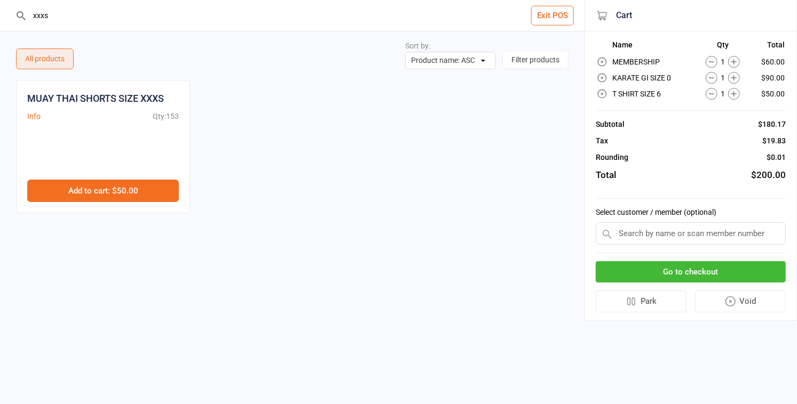
type input "xxxs"
click at [110, 192] on button "Add to cart : $50.00" at bounding box center [103, 191] width 152 height 22
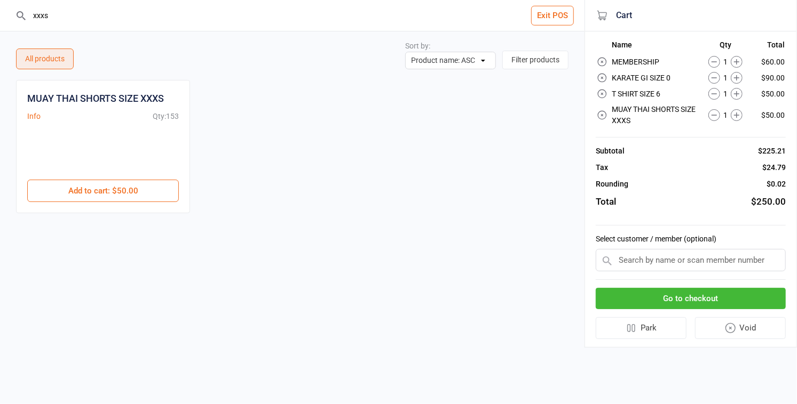
click at [638, 259] on input "text" at bounding box center [690, 260] width 190 height 22
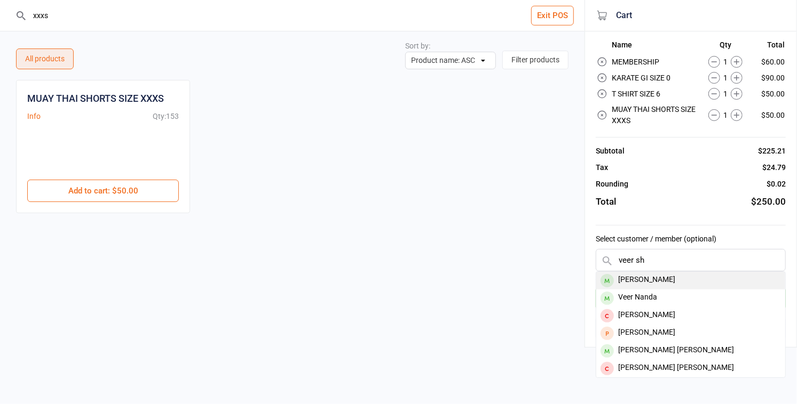
type input "veer sh"
click at [644, 275] on div "[PERSON_NAME]" at bounding box center [690, 281] width 189 height 18
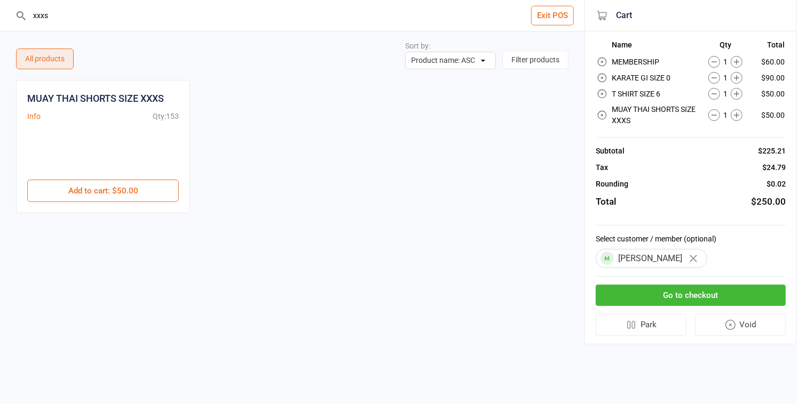
click at [667, 294] on button "Go to checkout" at bounding box center [690, 296] width 190 height 22
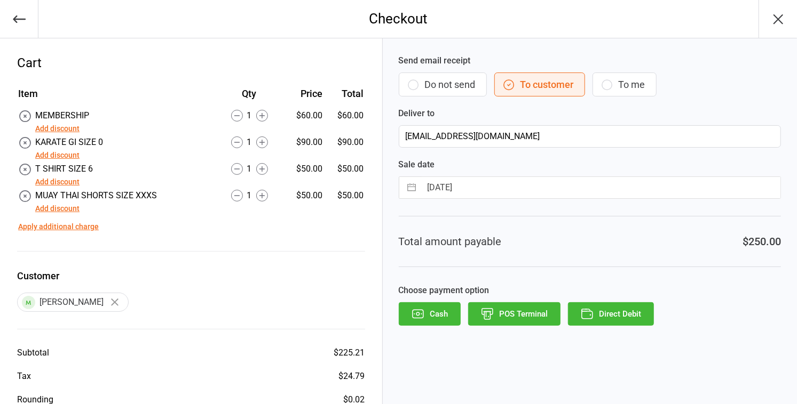
click at [57, 155] on button "Add discount" at bounding box center [57, 155] width 44 height 11
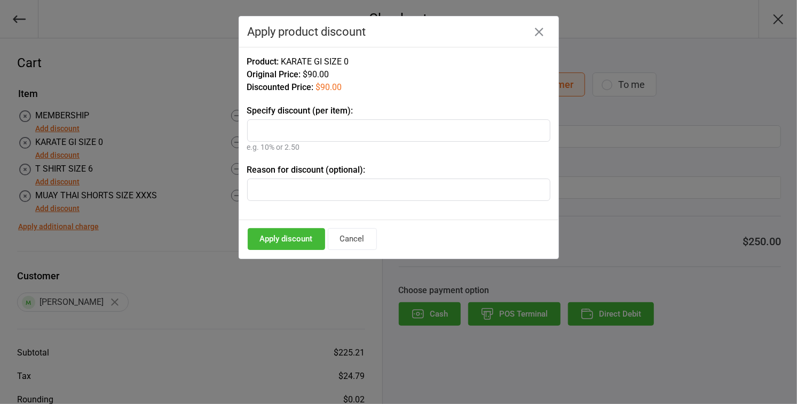
click at [353, 236] on button "Cancel" at bounding box center [352, 239] width 49 height 22
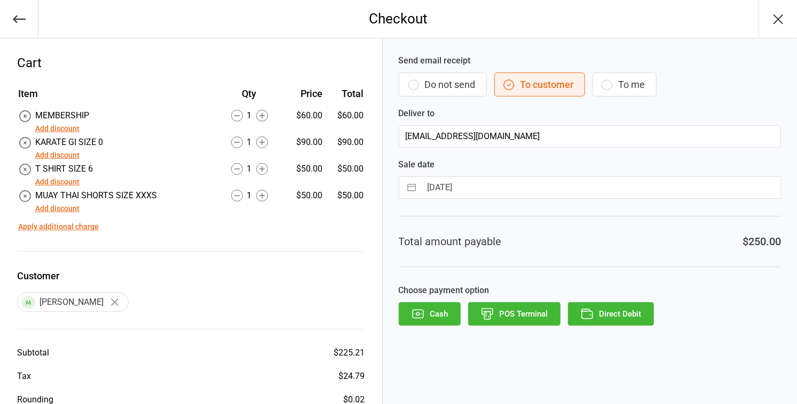
click at [48, 181] on button "Add discount" at bounding box center [57, 182] width 44 height 11
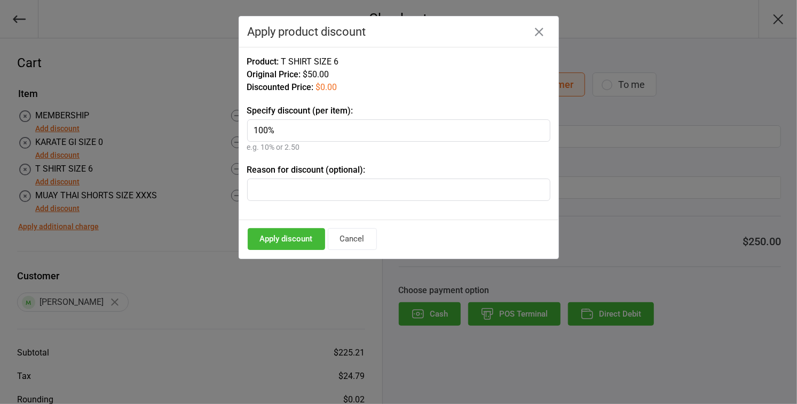
scroll to position [27, 0]
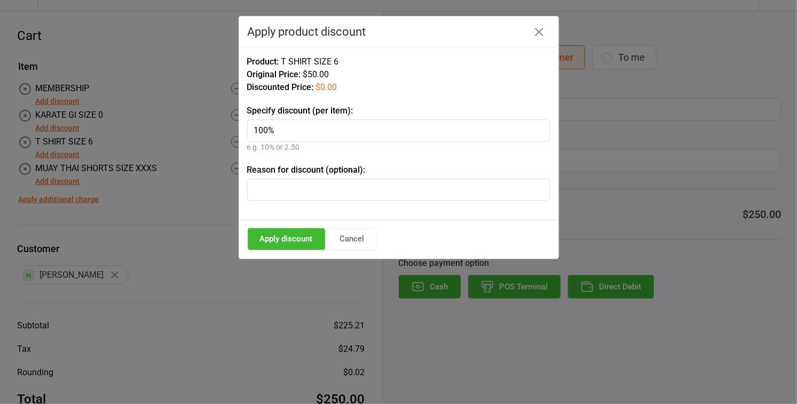
type input "100%"
click at [299, 239] on button "Apply discount" at bounding box center [286, 239] width 77 height 22
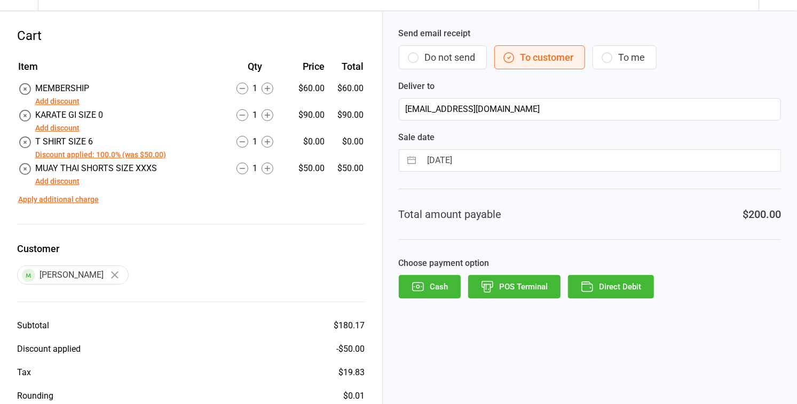
click at [57, 179] on button "Add discount" at bounding box center [57, 181] width 44 height 11
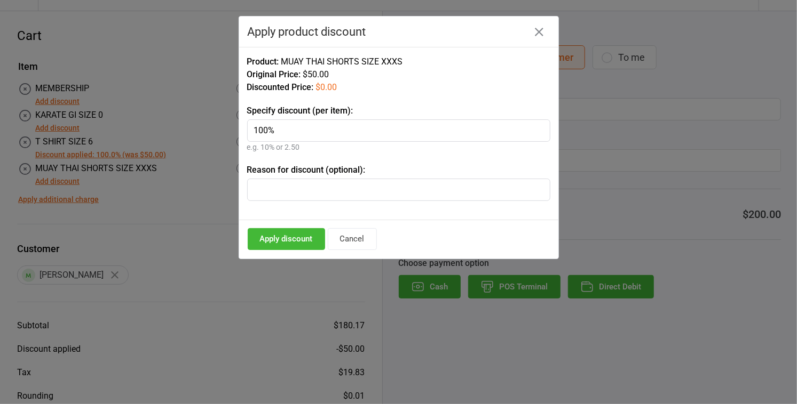
type input "100%"
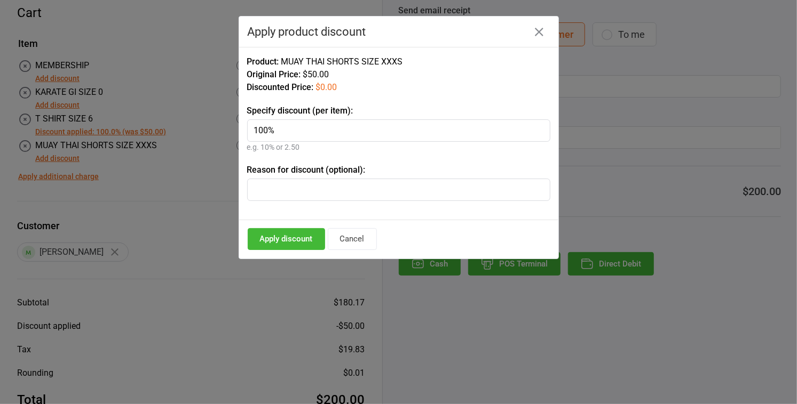
scroll to position [70, 0]
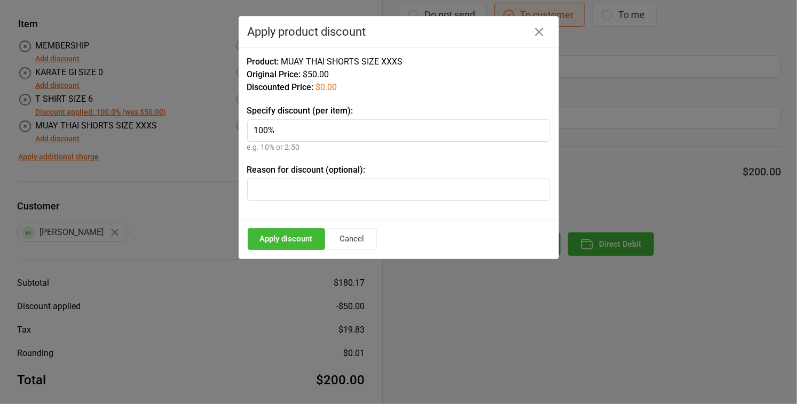
click at [281, 234] on button "Apply discount" at bounding box center [286, 239] width 77 height 22
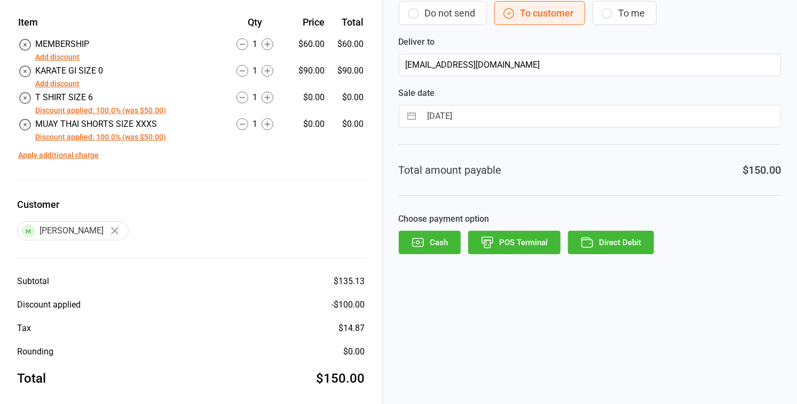
click at [521, 244] on button "POS Terminal" at bounding box center [514, 242] width 92 height 23
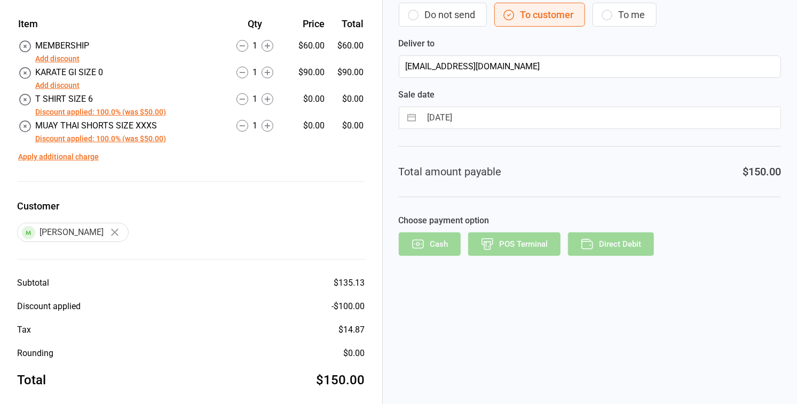
scroll to position [37, 0]
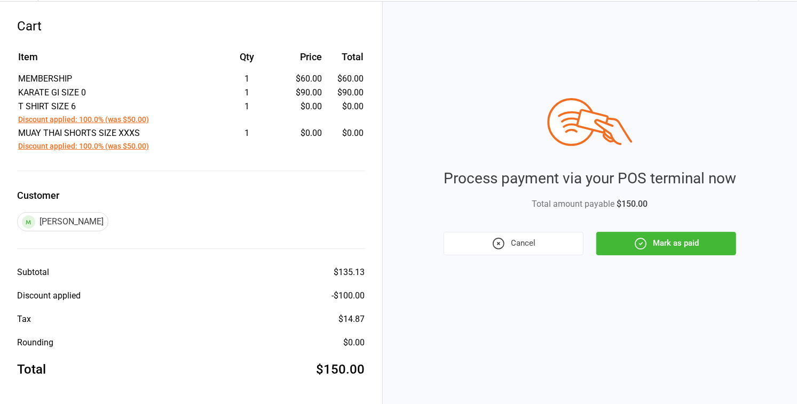
click at [669, 241] on button "Mark as paid" at bounding box center [666, 243] width 140 height 23
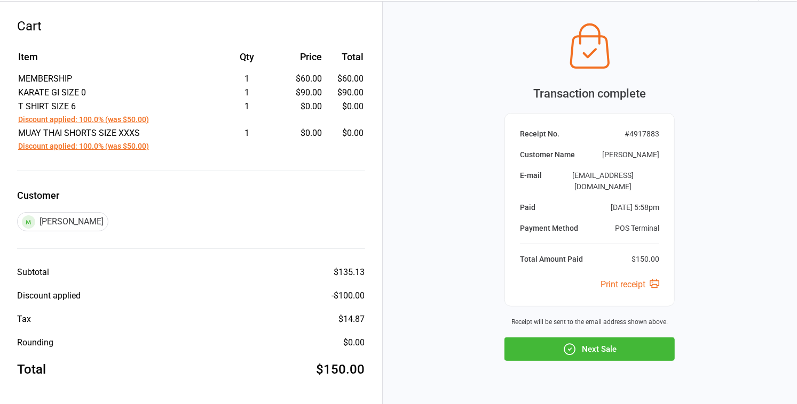
click at [582, 338] on button "Next Sale" at bounding box center [589, 349] width 170 height 23
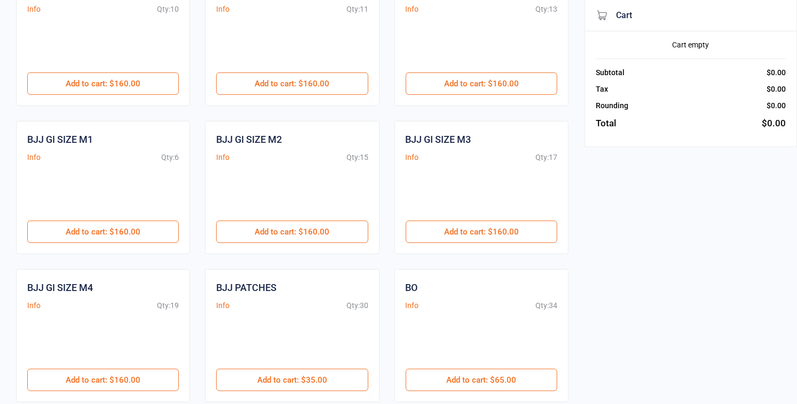
scroll to position [404, 0]
